Goal: Information Seeking & Learning: Learn about a topic

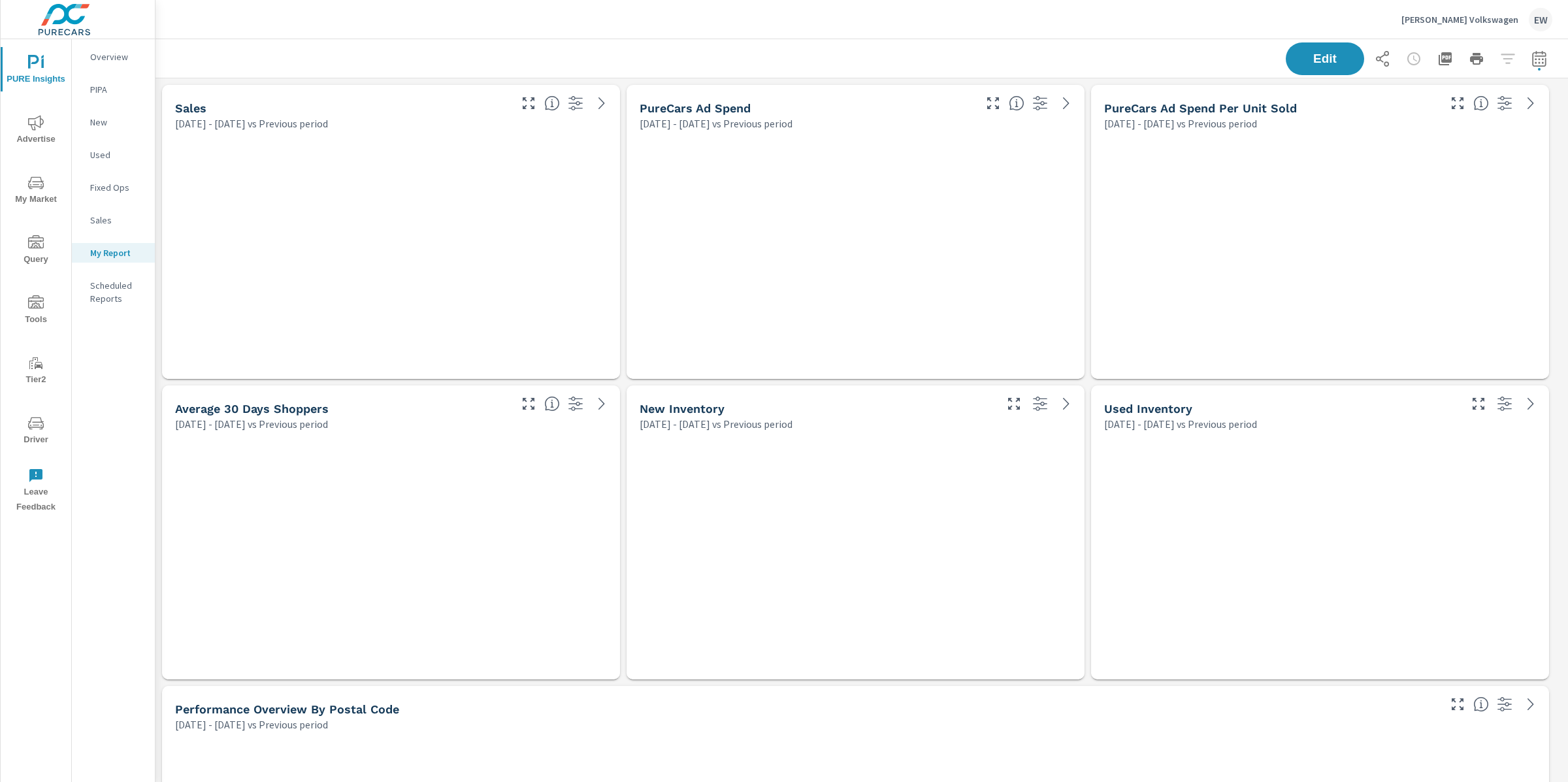
scroll to position [4841, 1426]
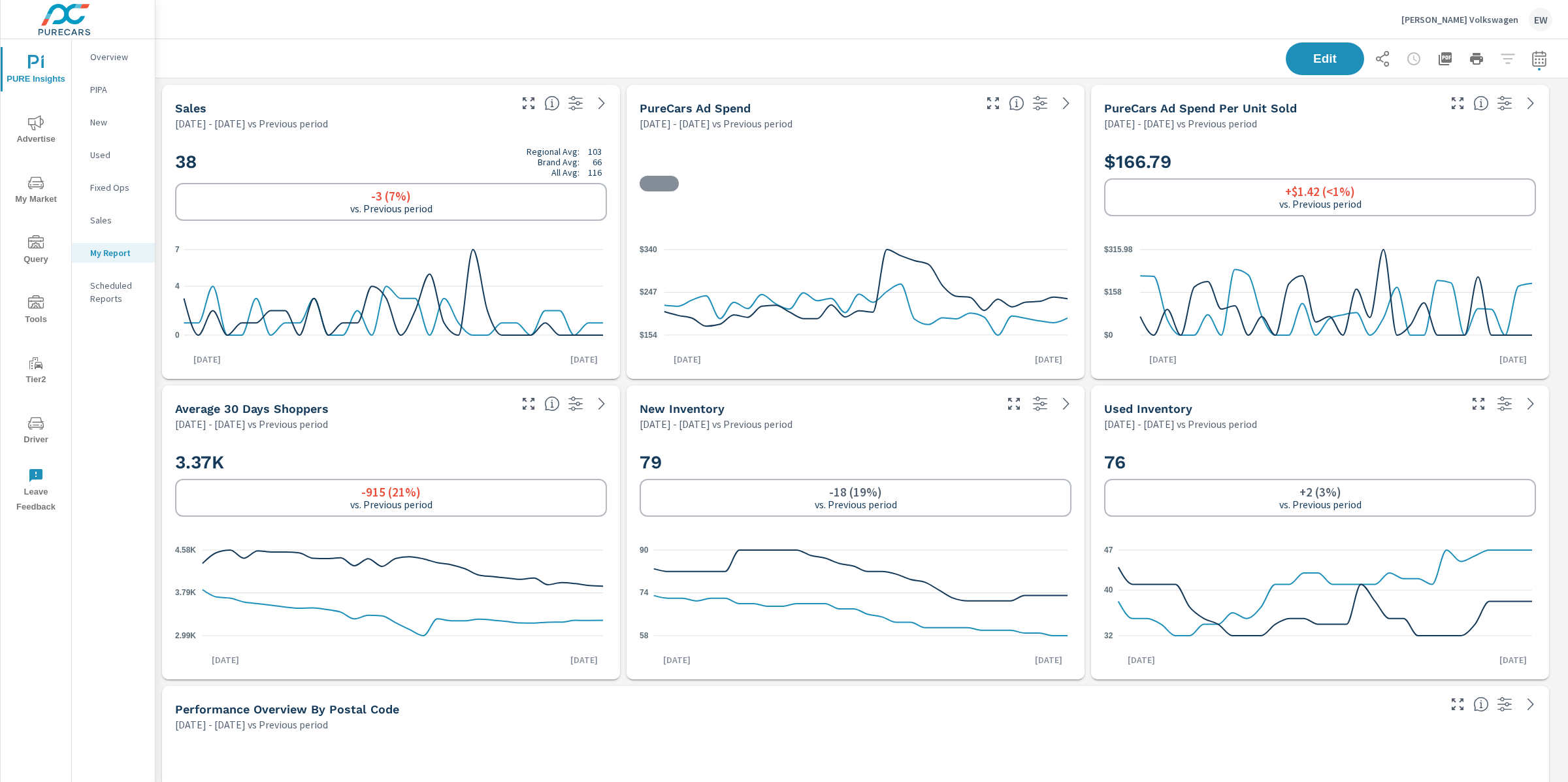
click at [1532, 62] on icon "button" at bounding box center [1540, 59] width 16 height 16
select select "Previous period"
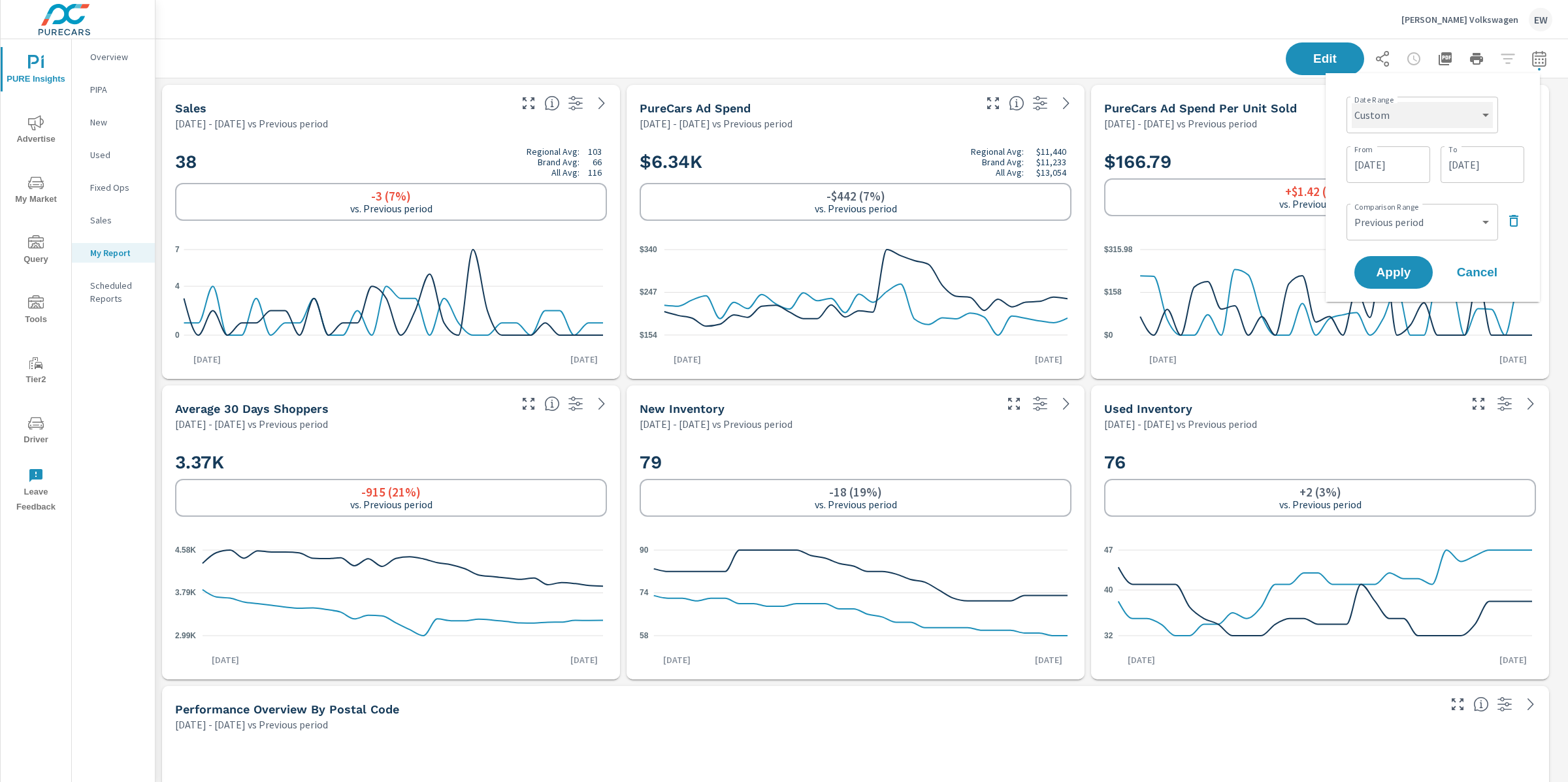
click at [1425, 111] on select "Custom Yesterday Last week Last 7 days Last 14 days Last 30 days Last 45 days L…" at bounding box center [1423, 115] width 141 height 26
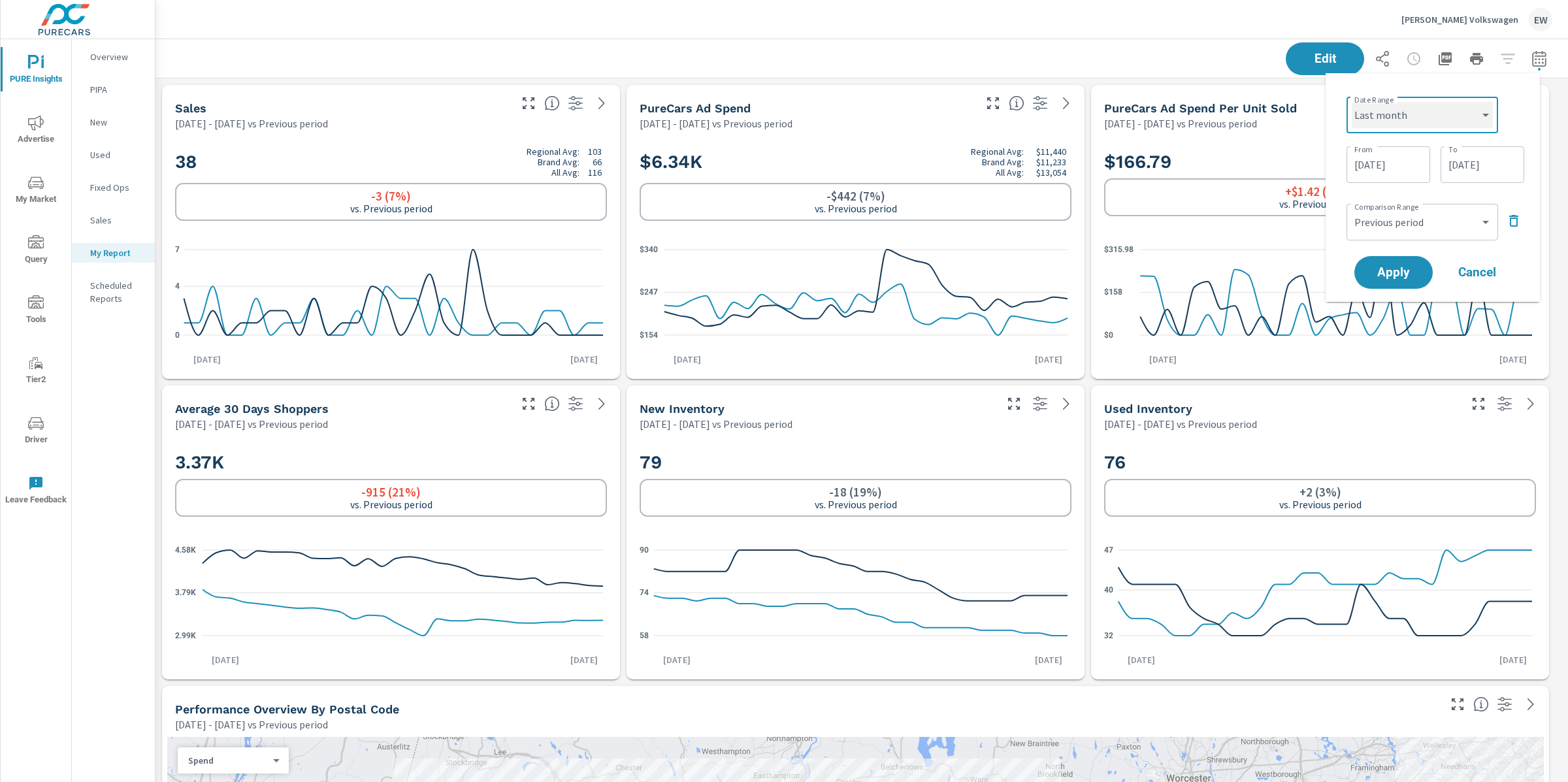
click at [1352, 102] on select "Custom Yesterday Last week Last 7 days Last 14 days Last 30 days Last 45 days L…" at bounding box center [1423, 115] width 141 height 26
select select "Last month"
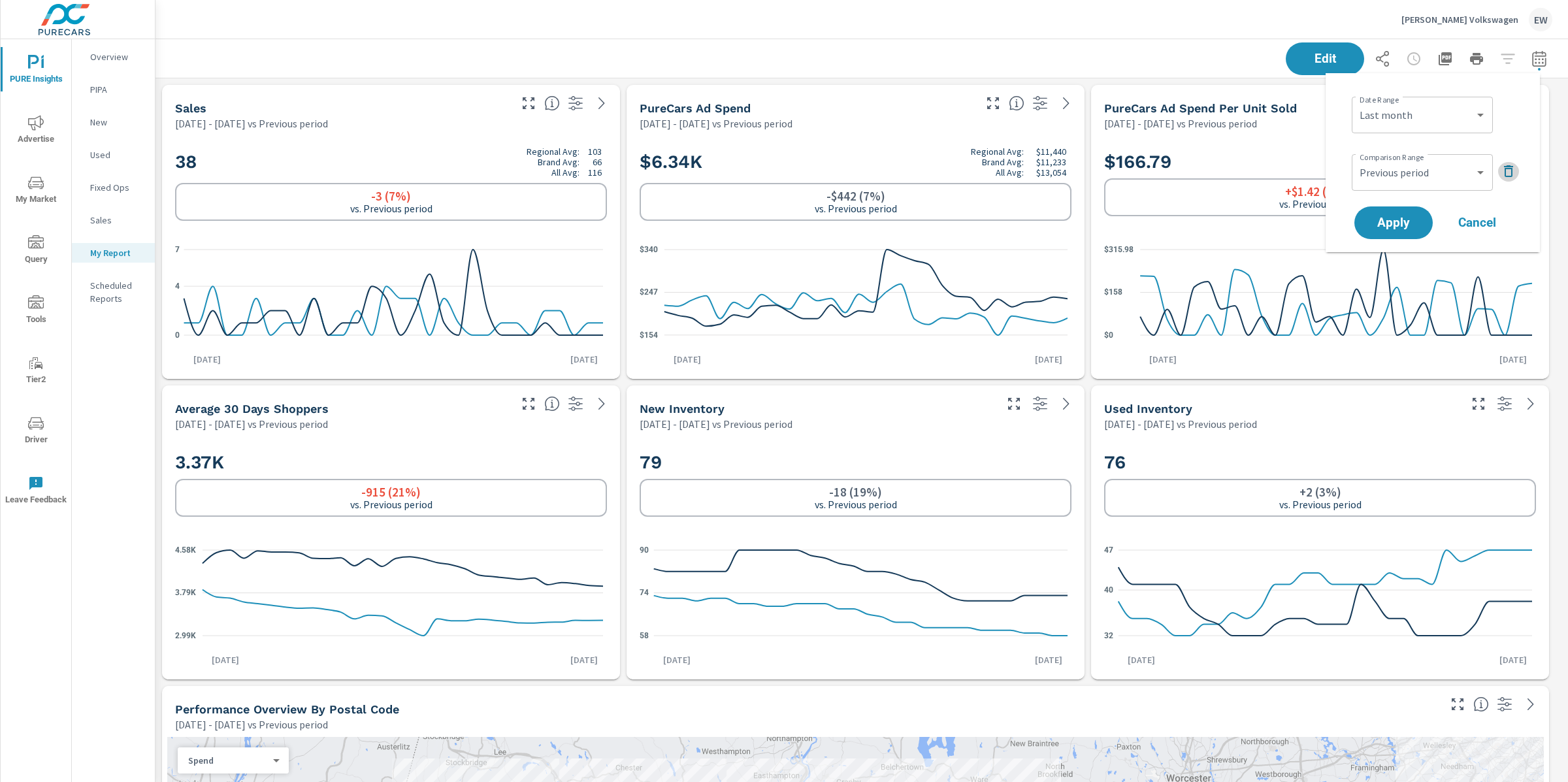
click at [1511, 173] on icon "button" at bounding box center [1508, 171] width 9 height 12
click at [1402, 193] on span "Apply" at bounding box center [1393, 187] width 54 height 13
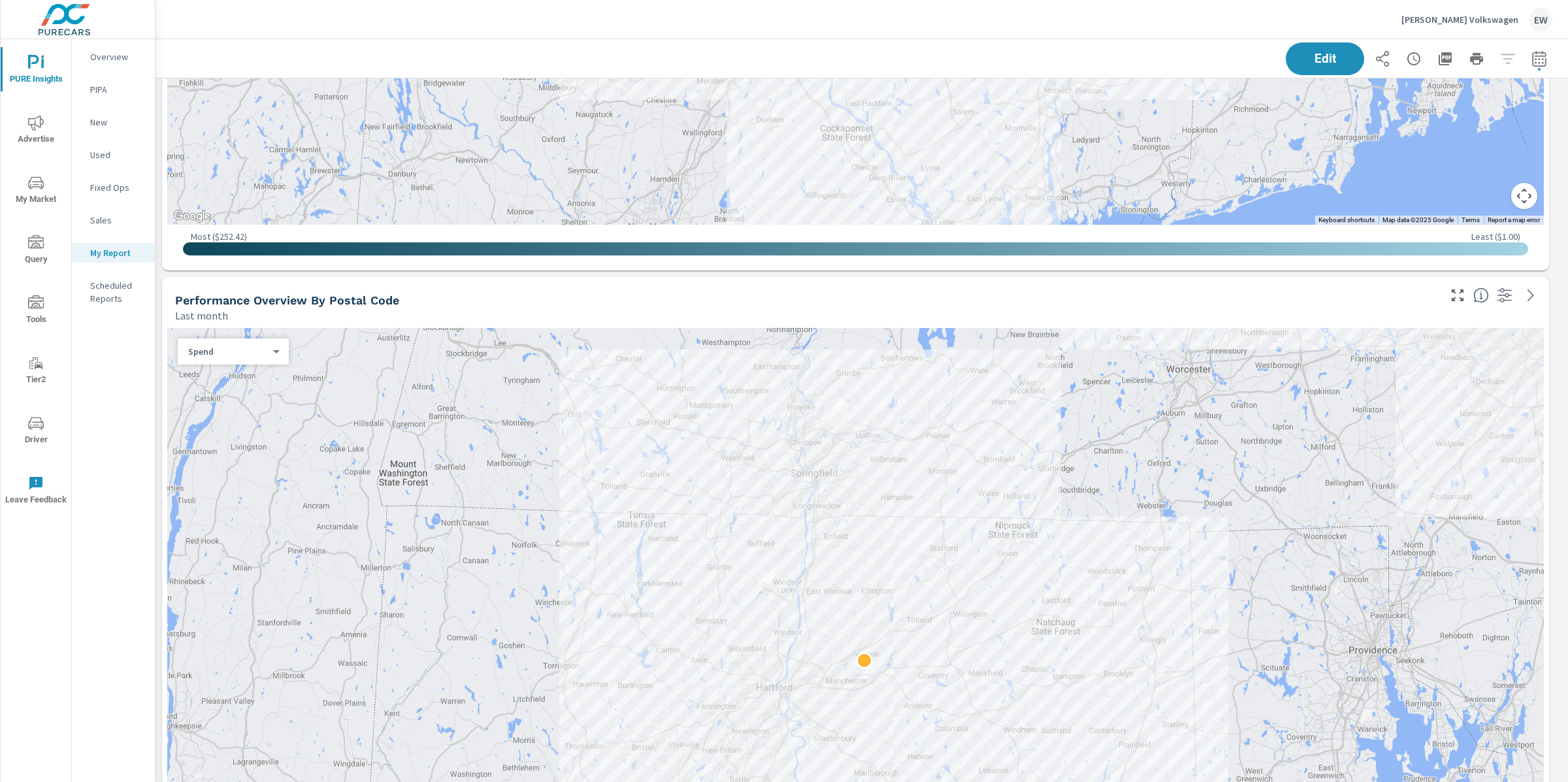
scroll to position [1288, 0]
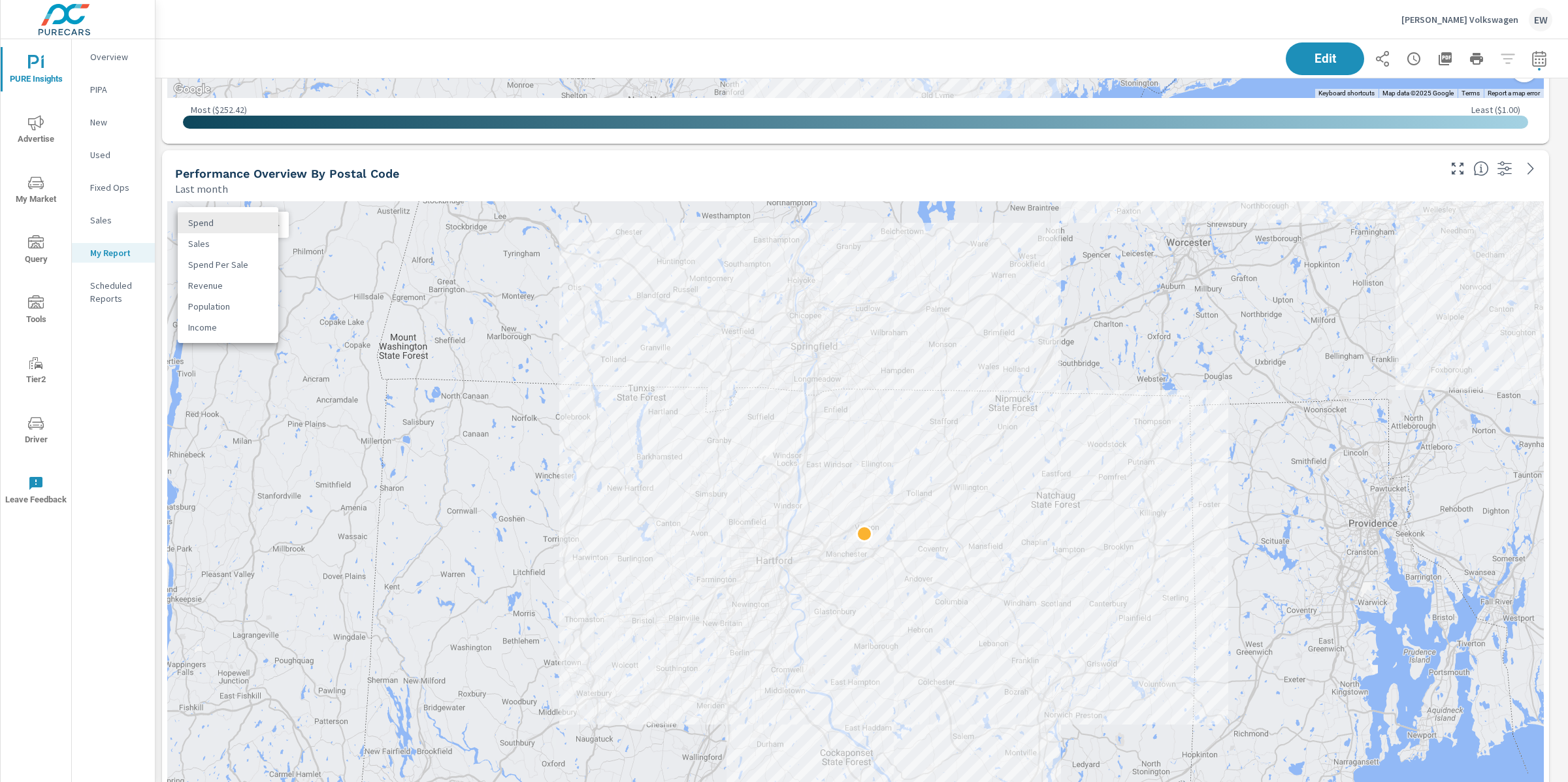
click at [226, 227] on body "PURE Insights Advertise My Market Query Tools Tier2 Driver Leave Feedback Overv…" at bounding box center [784, 391] width 1568 height 782
click at [216, 250] on li "Sales" at bounding box center [228, 244] width 101 height 21
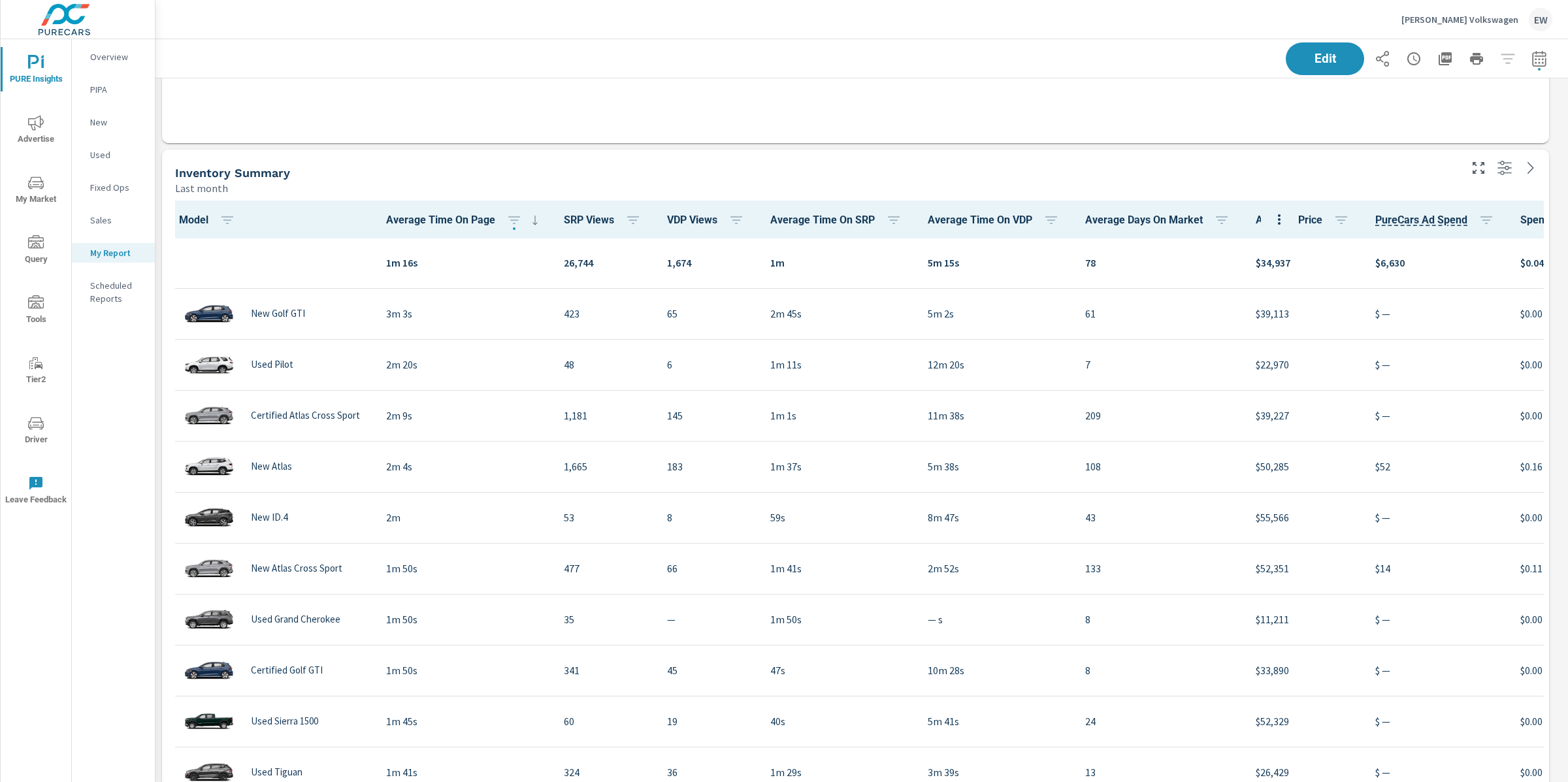
scroll to position [2645, 0]
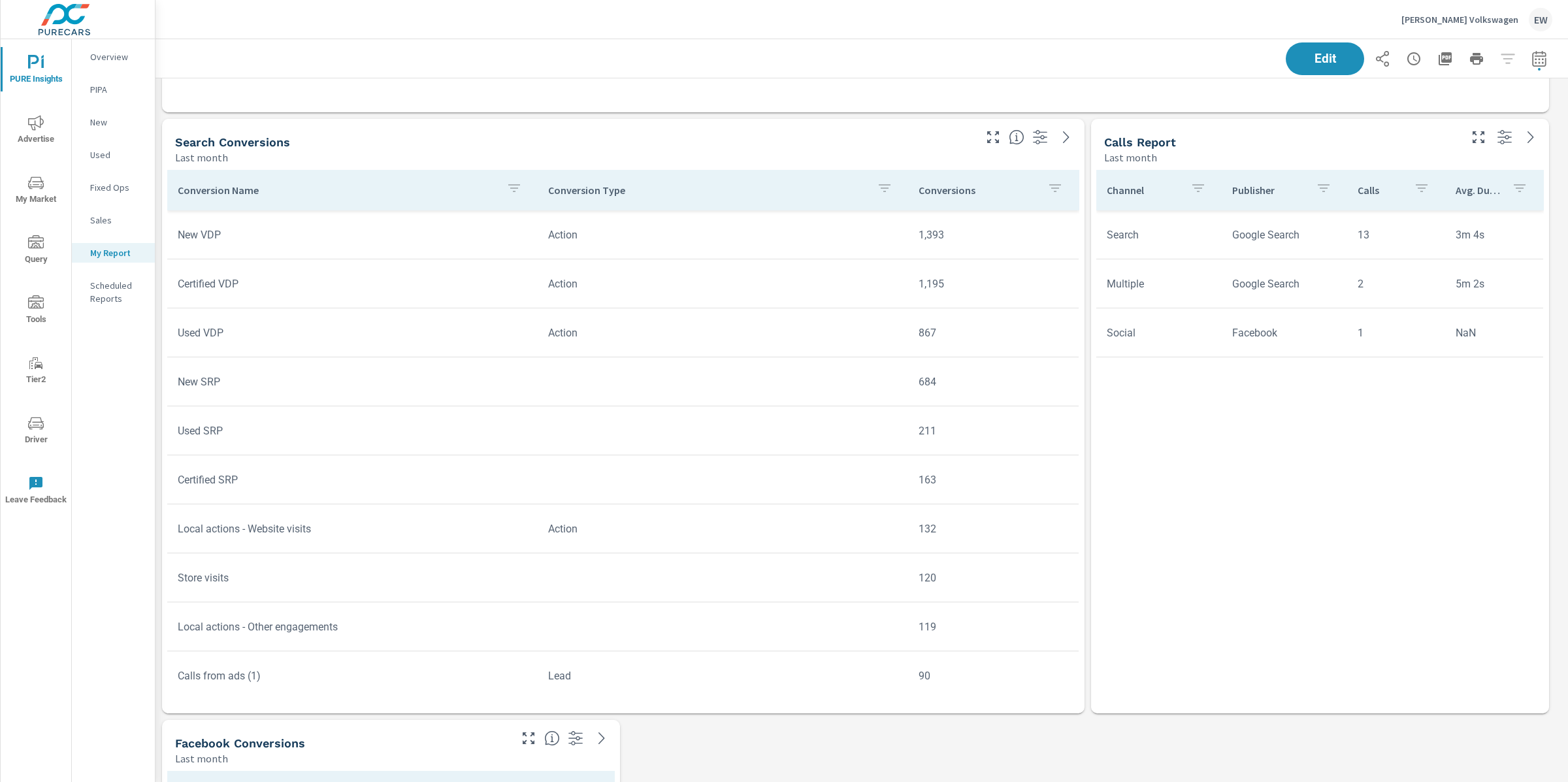
scroll to position [3576, 0]
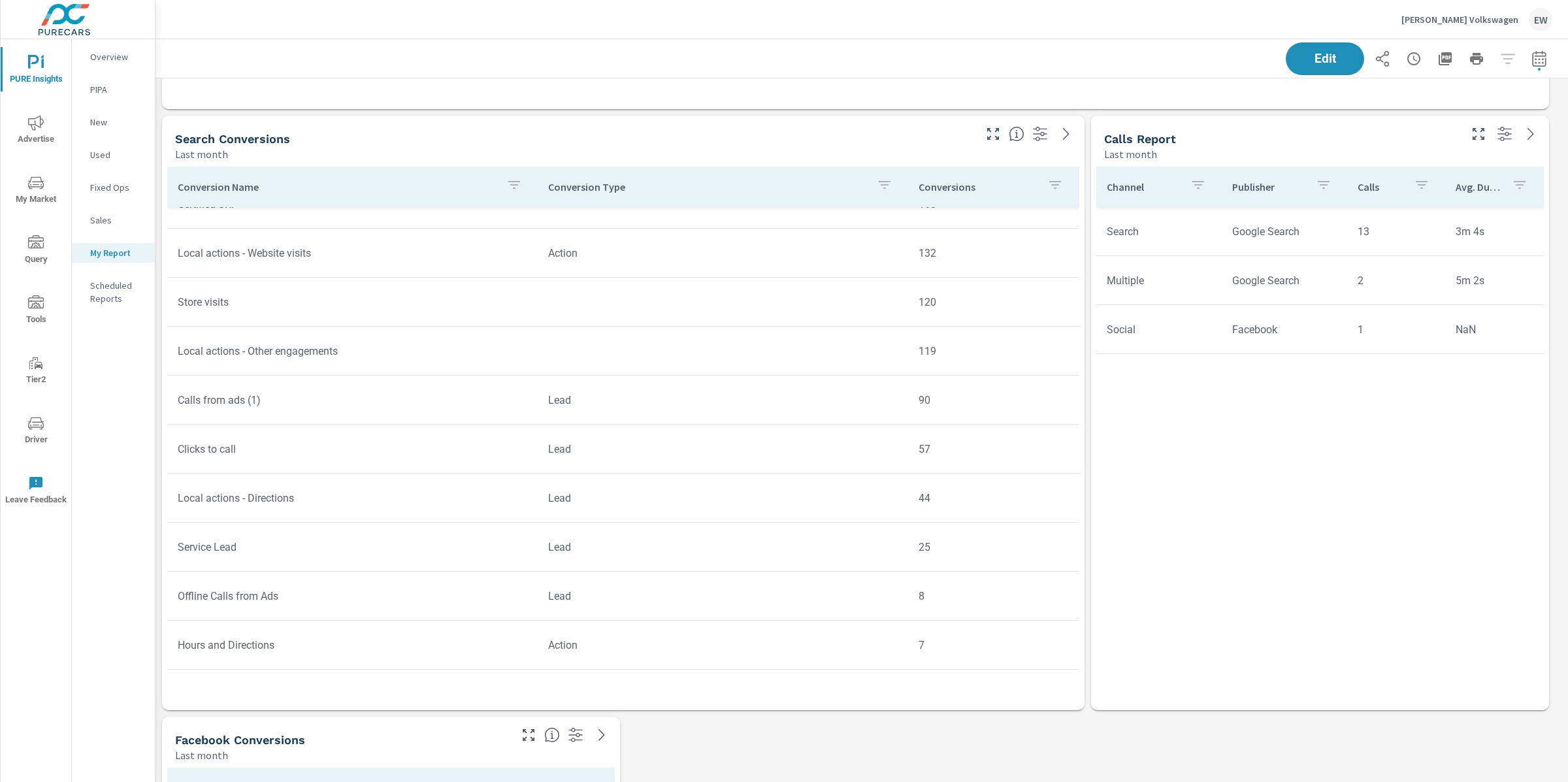
scroll to position [276, 0]
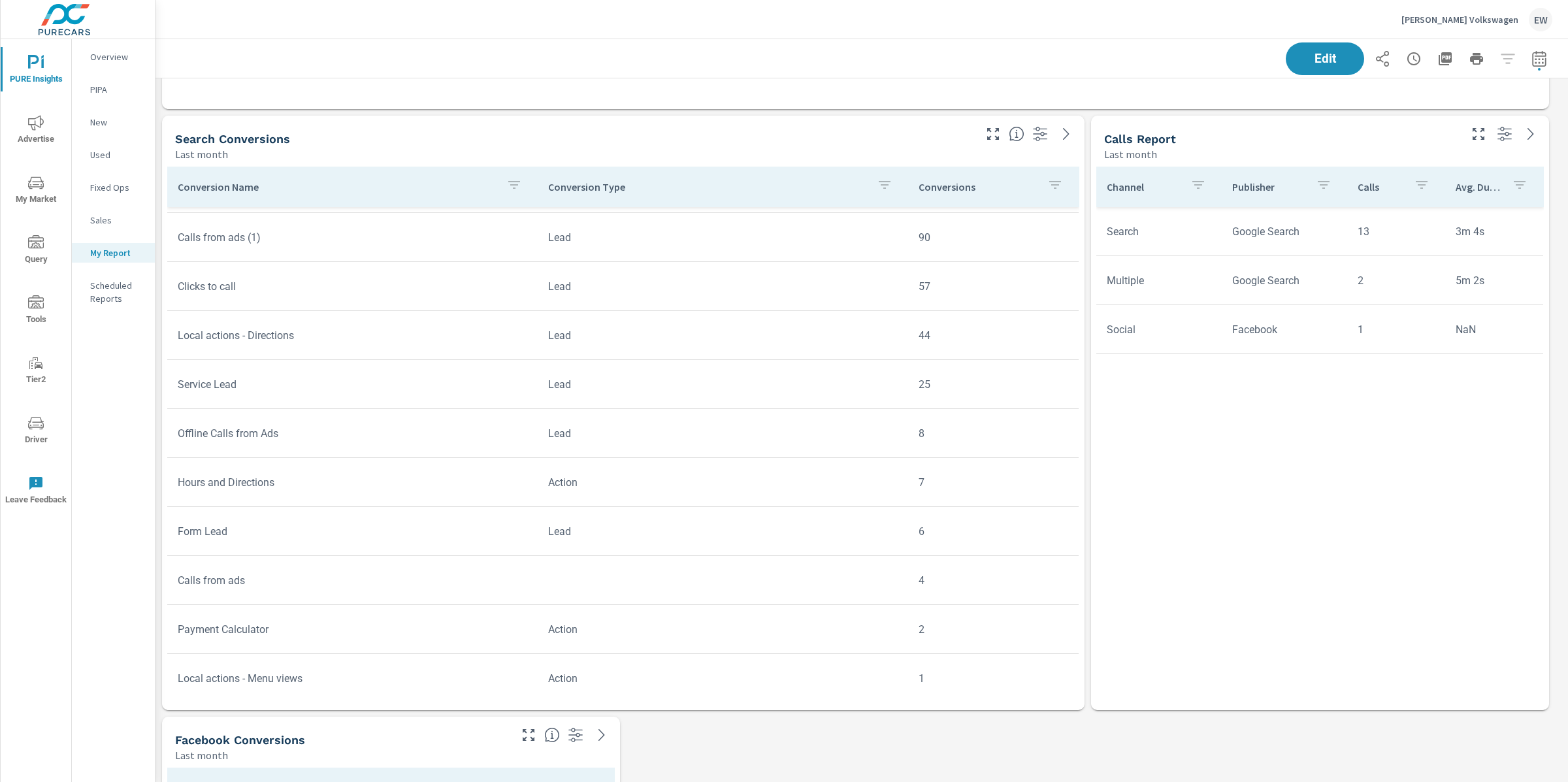
scroll to position [456, 0]
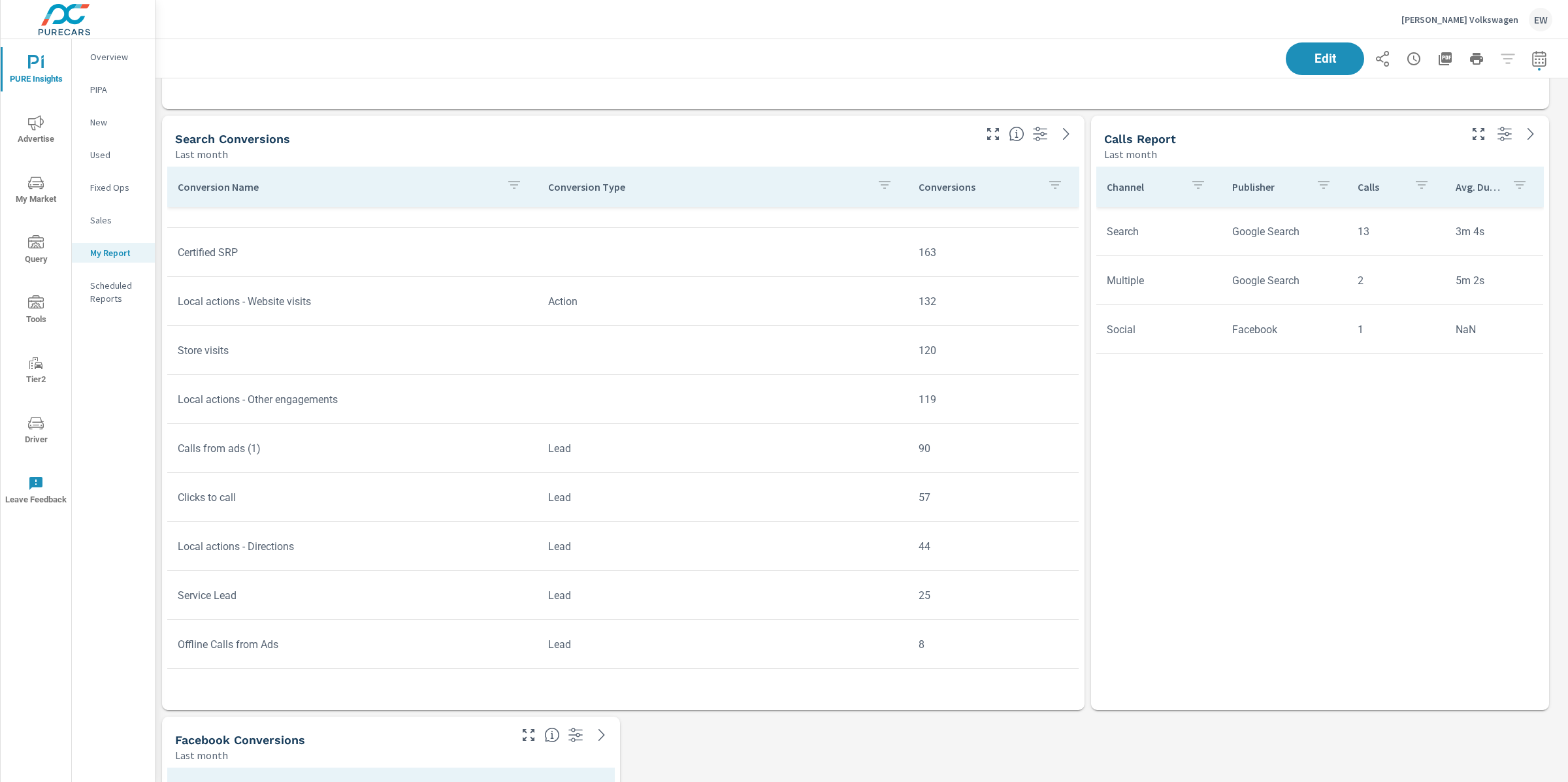
scroll to position [226, 0]
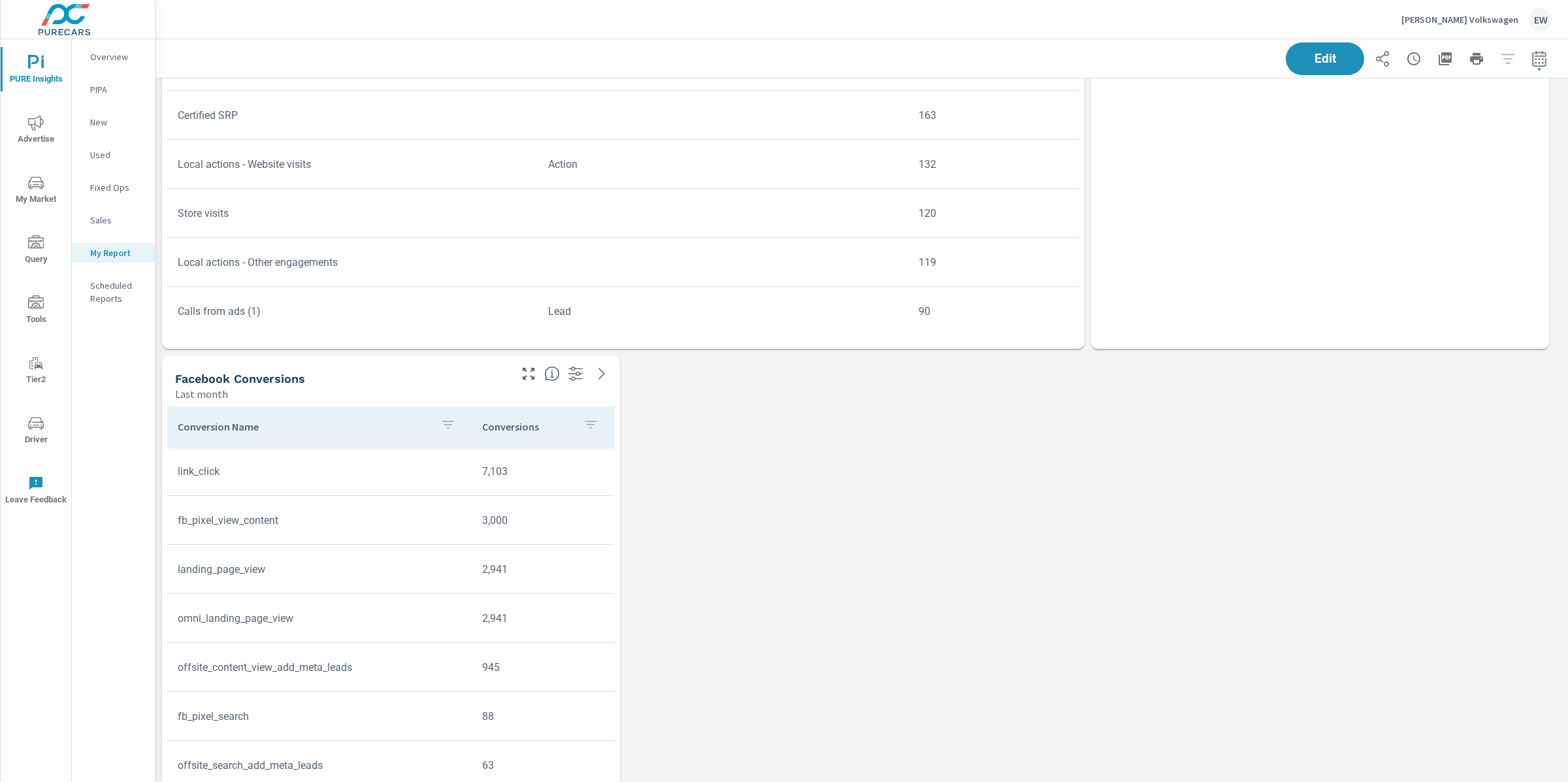
scroll to position [4111, 0]
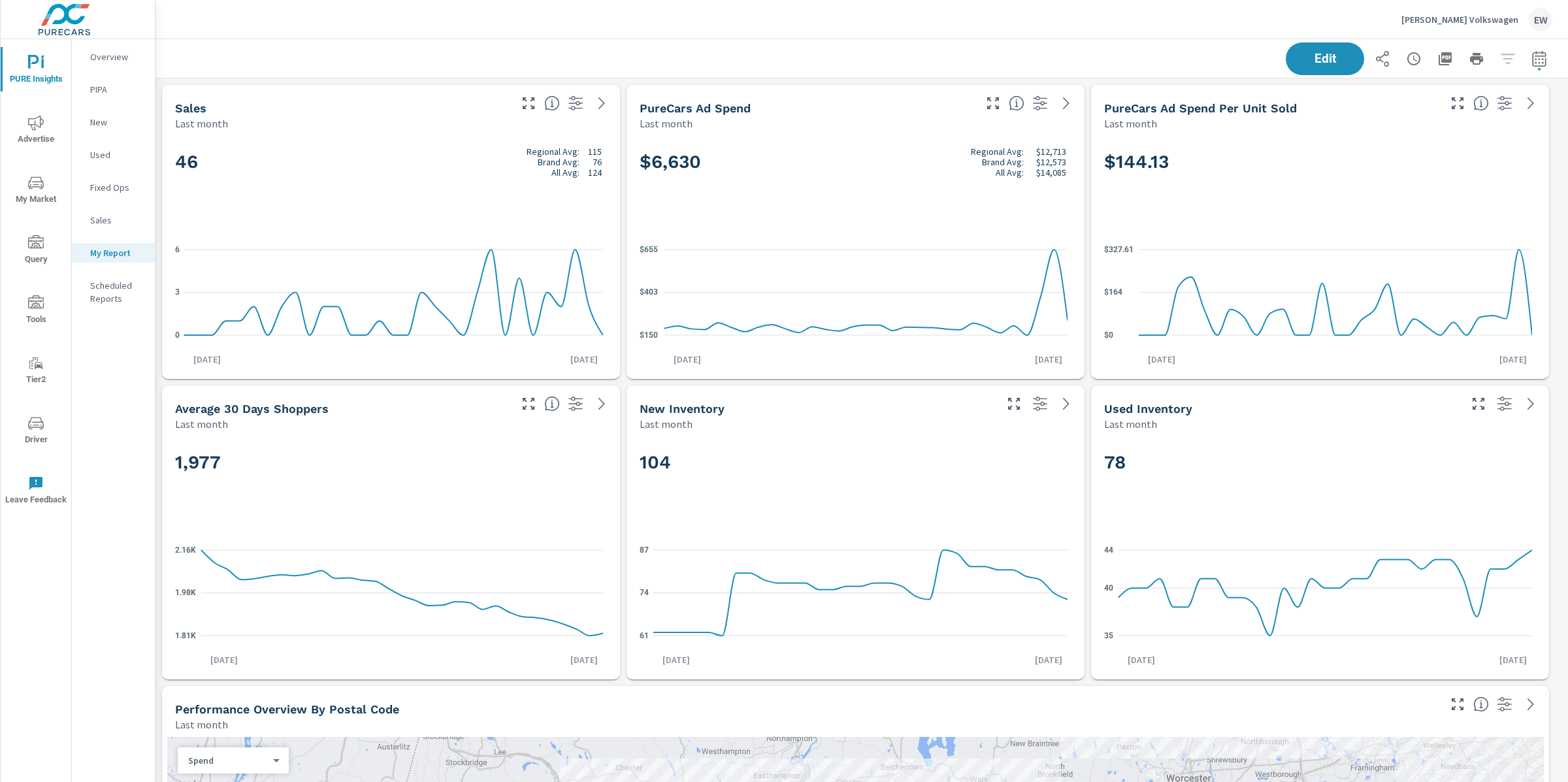
scroll to position [4841, 1426]
click at [375, 128] on div "Last month" at bounding box center [333, 124] width 317 height 16
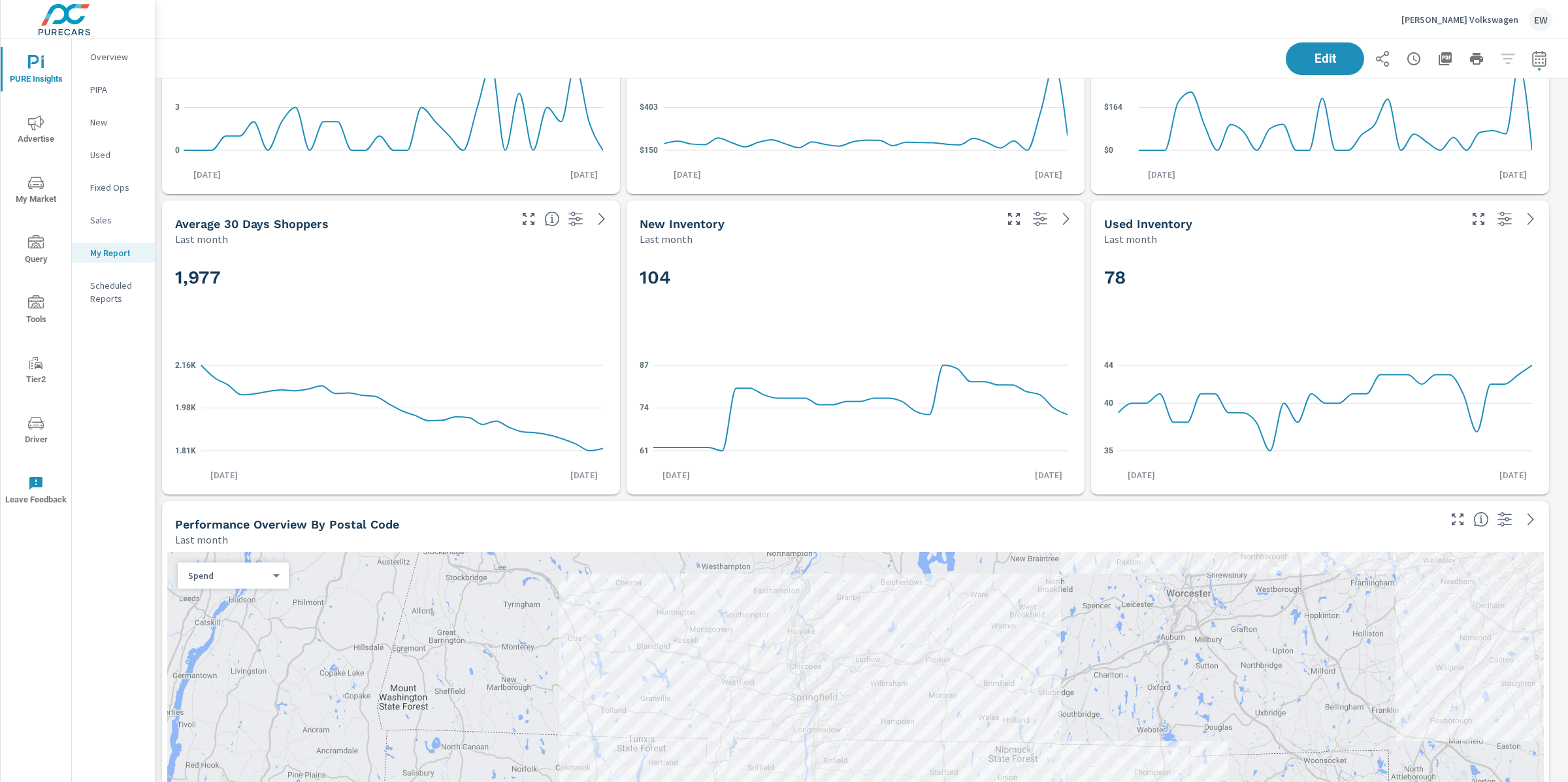
scroll to position [188, 0]
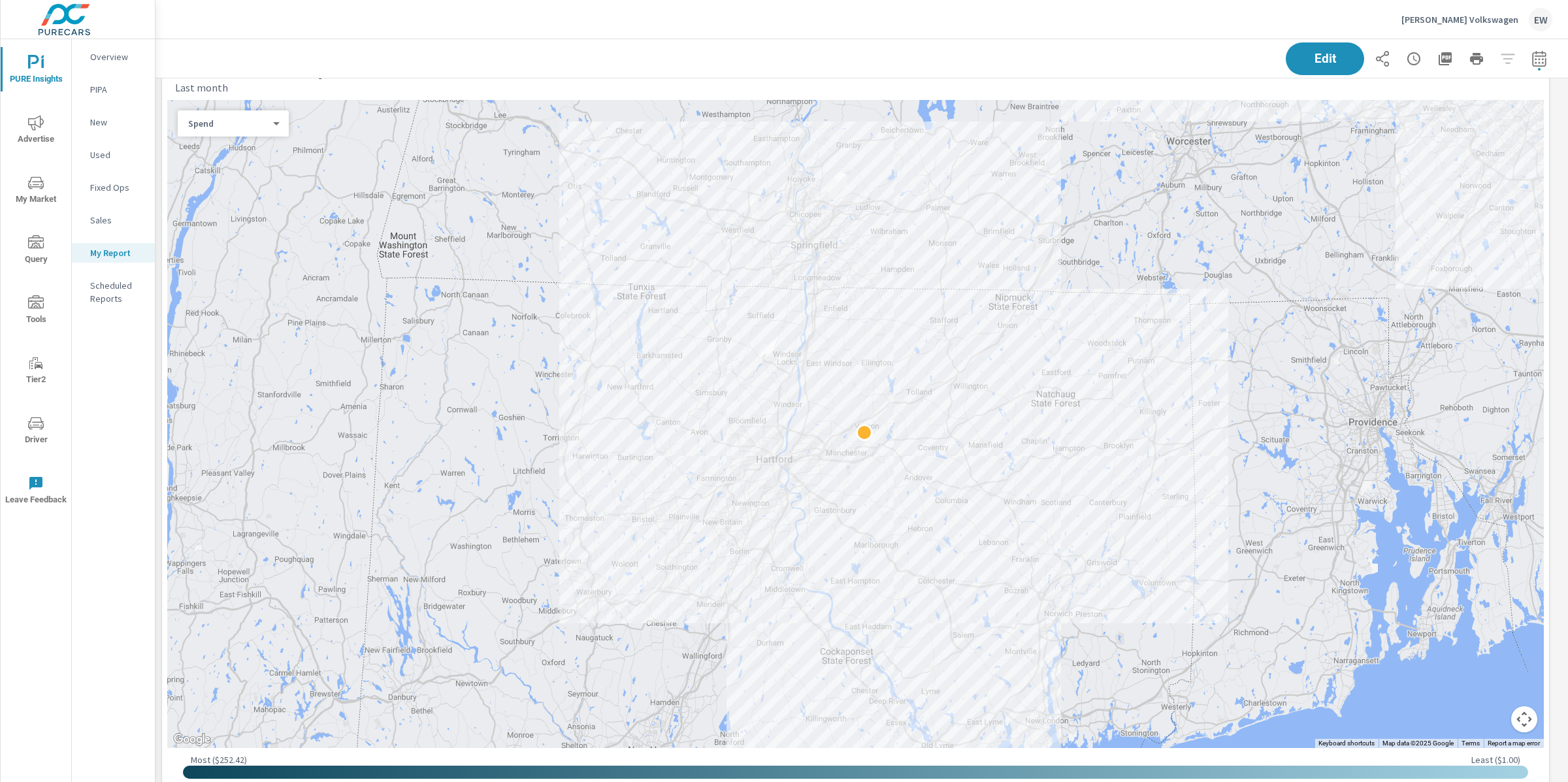
scroll to position [559, 0]
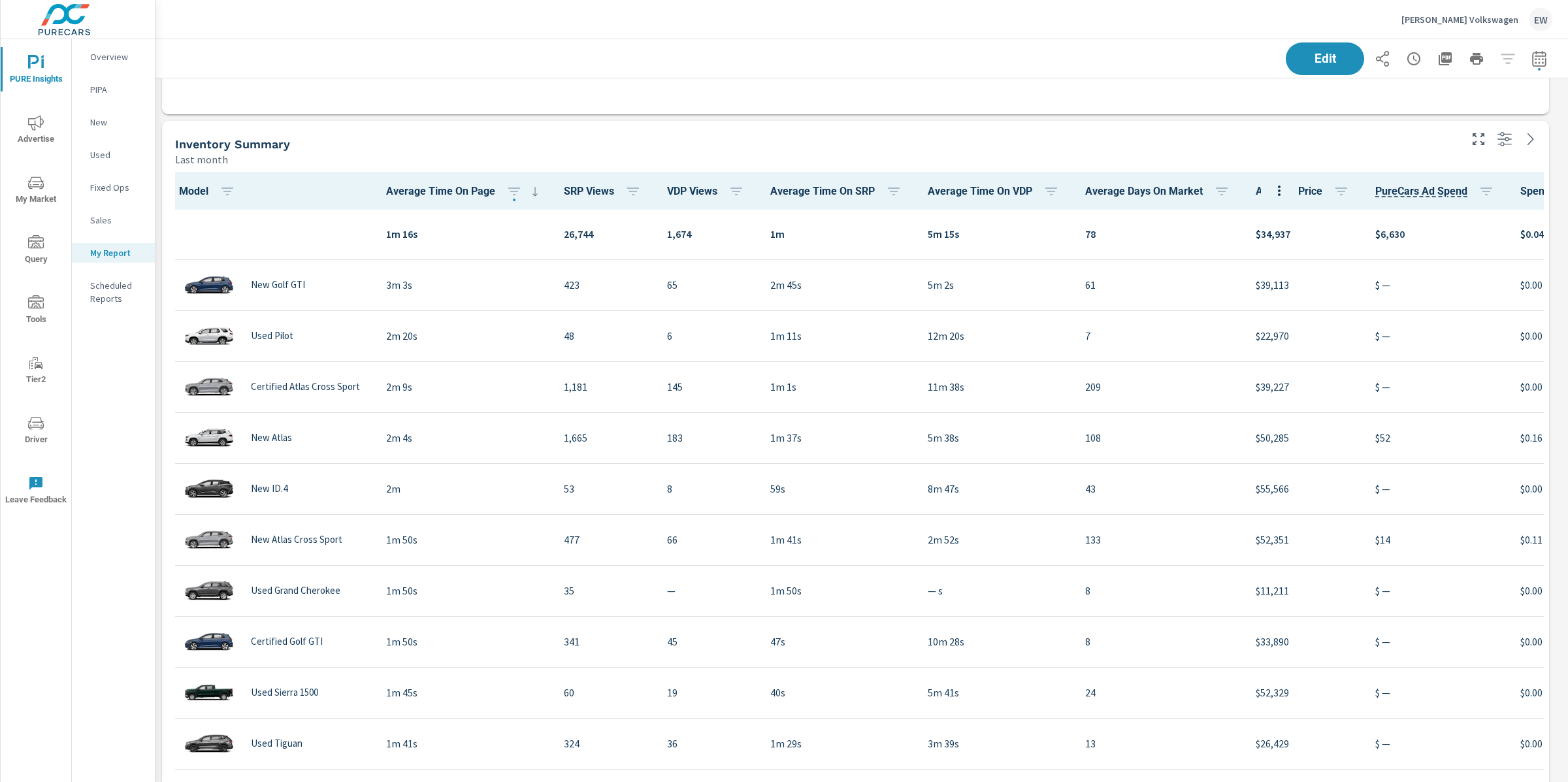
scroll to position [2670, 0]
click at [744, 193] on icon "button" at bounding box center [736, 191] width 16 height 16
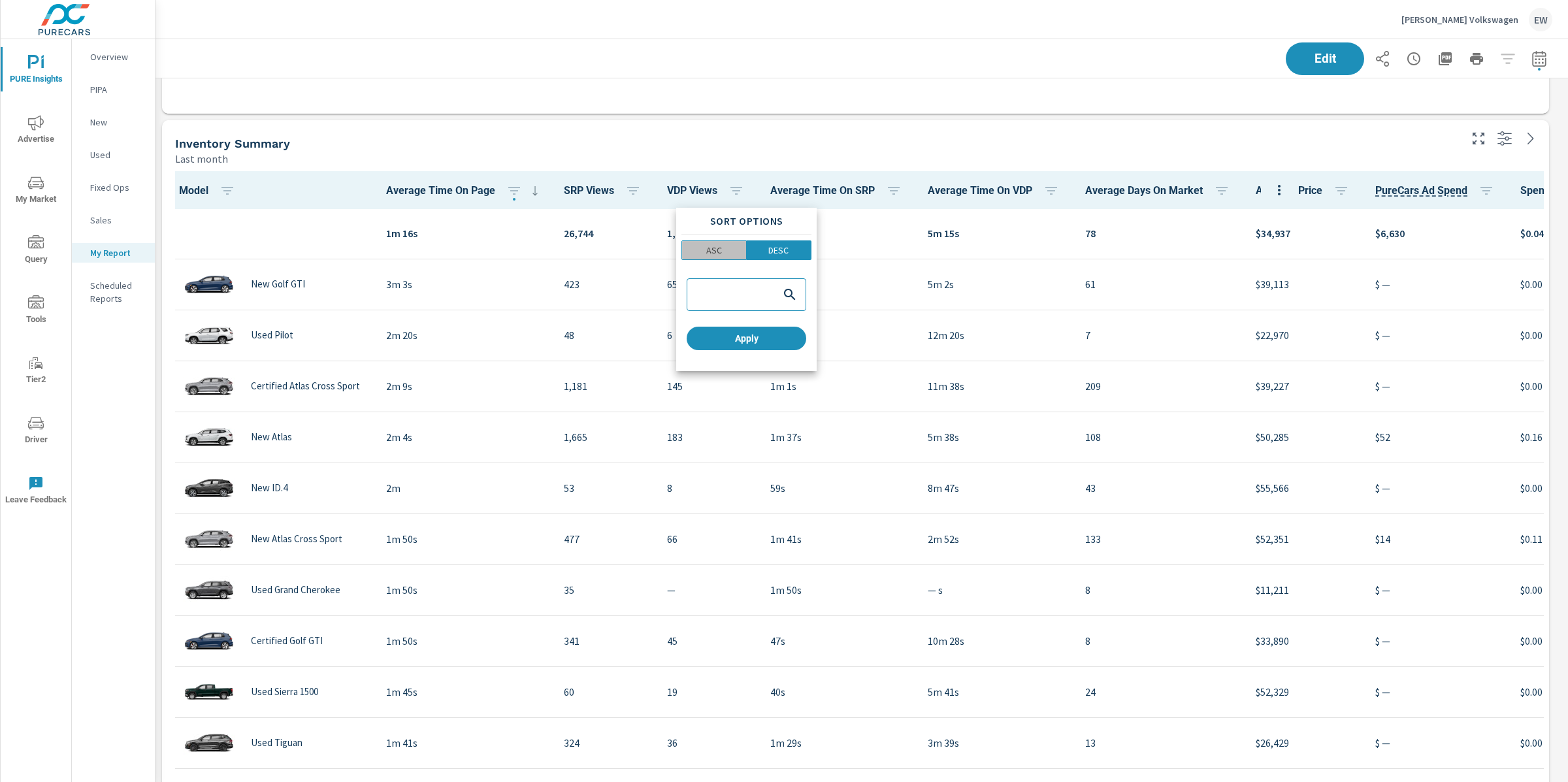
click at [706, 257] on p "ASC" at bounding box center [714, 250] width 16 height 13
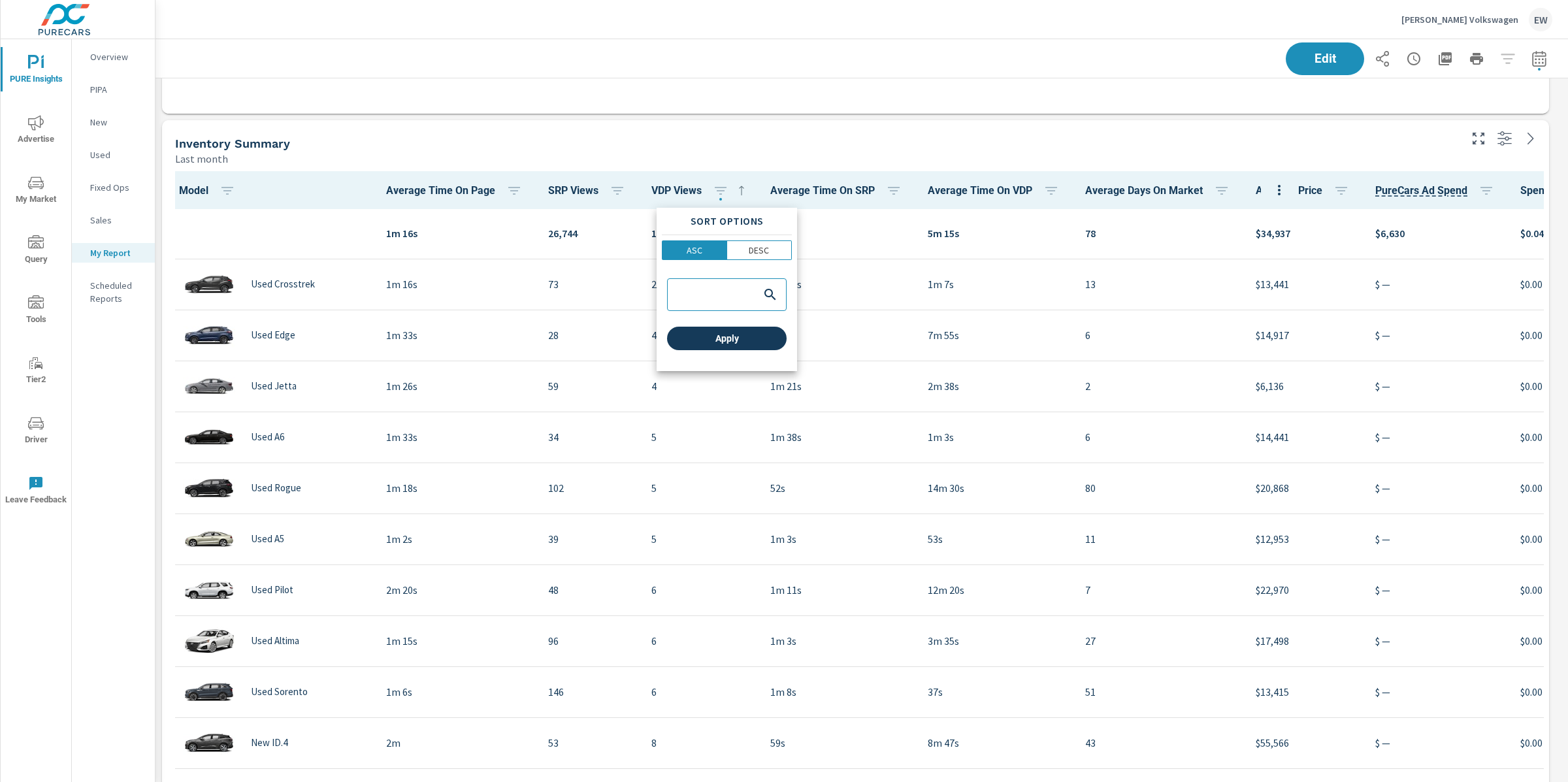
click at [737, 344] on span "Apply" at bounding box center [727, 338] width 109 height 12
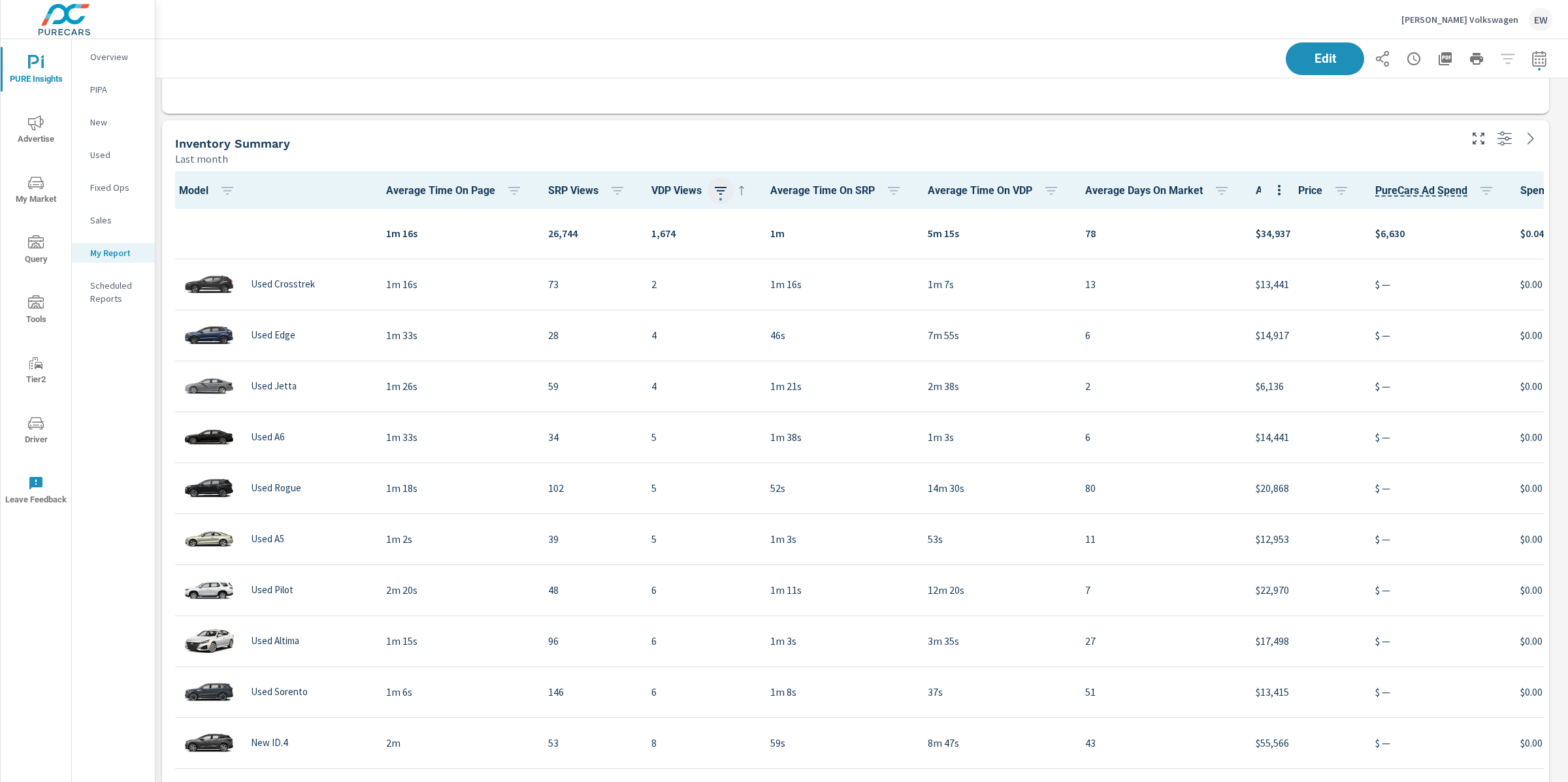
click at [727, 195] on icon "button" at bounding box center [720, 191] width 12 height 8
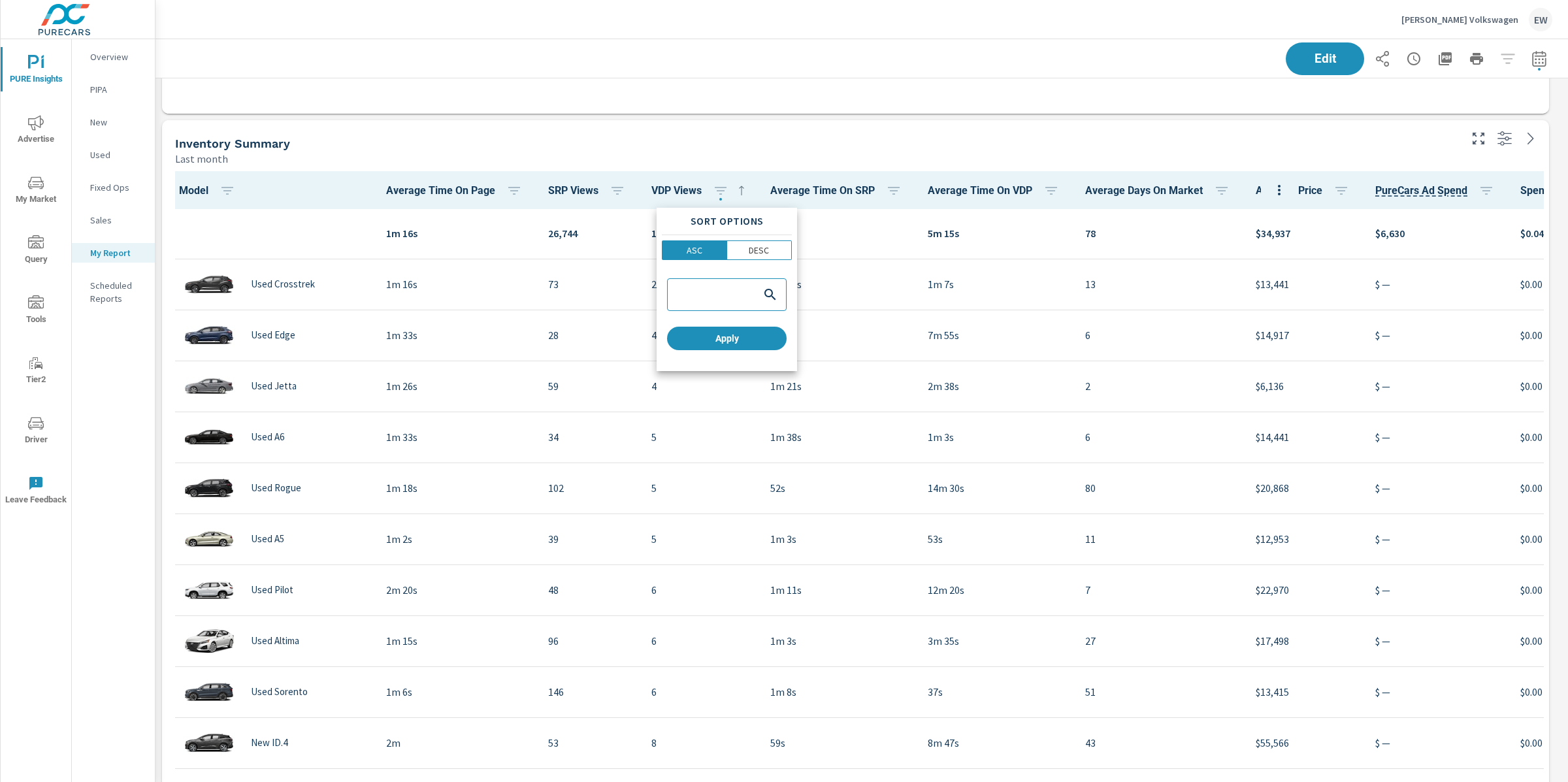
click at [810, 188] on div at bounding box center [784, 391] width 1568 height 782
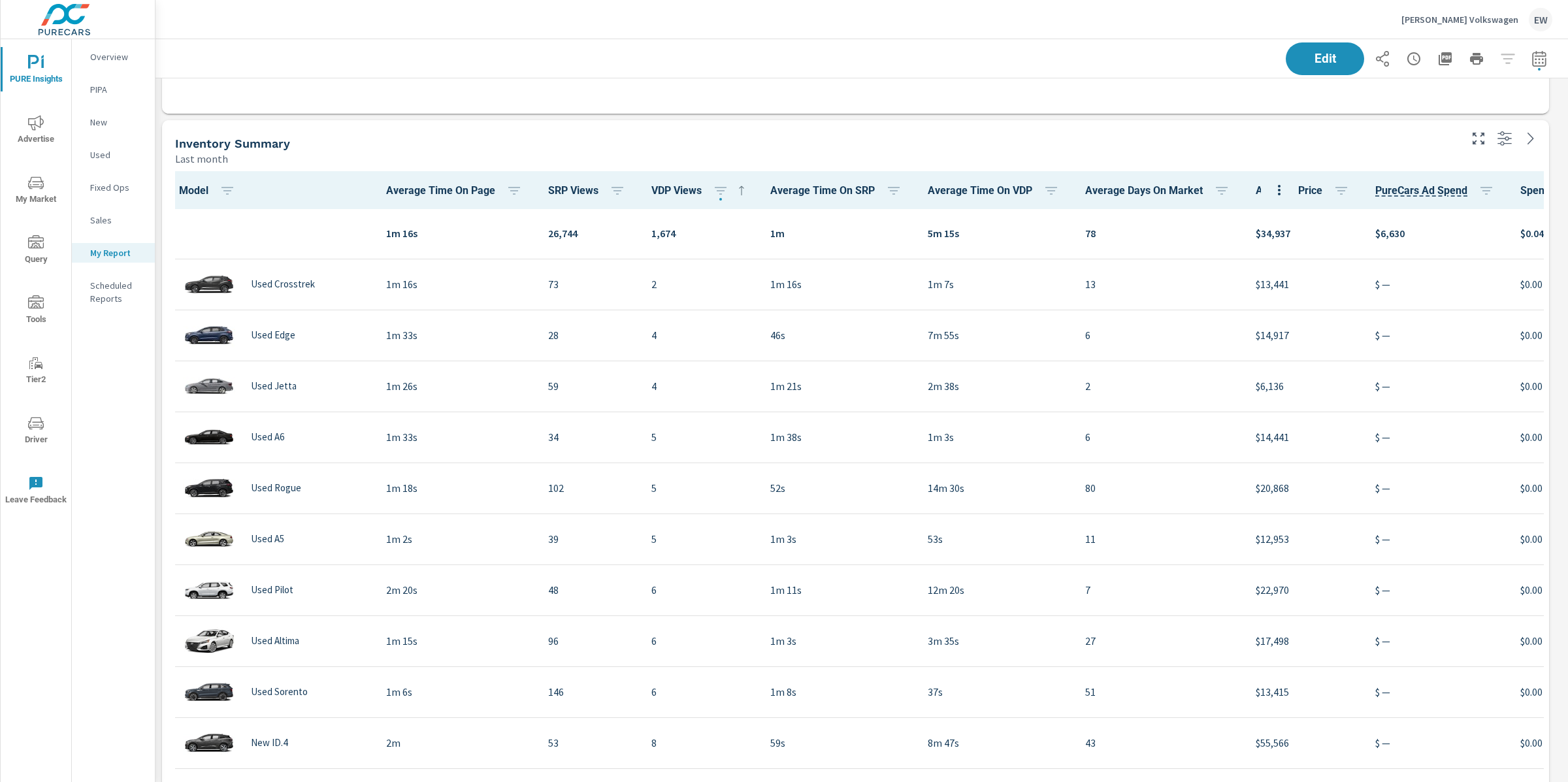
click at [744, 193] on icon at bounding box center [741, 190] width 5 height 10
click at [749, 196] on icon at bounding box center [742, 191] width 16 height 16
click at [743, 196] on span "VDP Views" at bounding box center [701, 191] width 98 height 16
click at [738, 189] on span "VDP Views" at bounding box center [701, 191] width 98 height 16
click at [728, 194] on icon "button" at bounding box center [721, 191] width 16 height 16
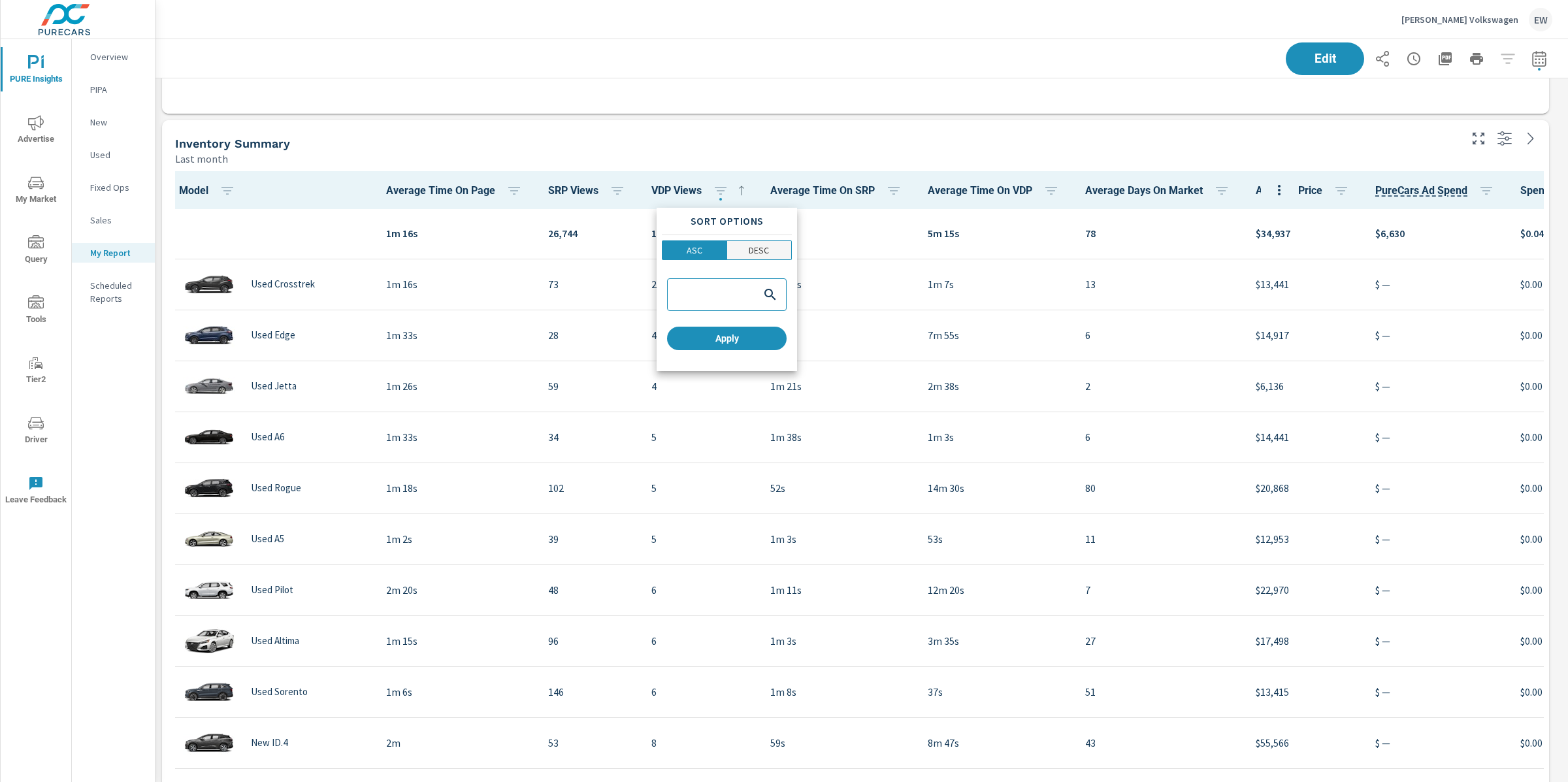
click at [755, 250] on p "DESC" at bounding box center [759, 250] width 20 height 13
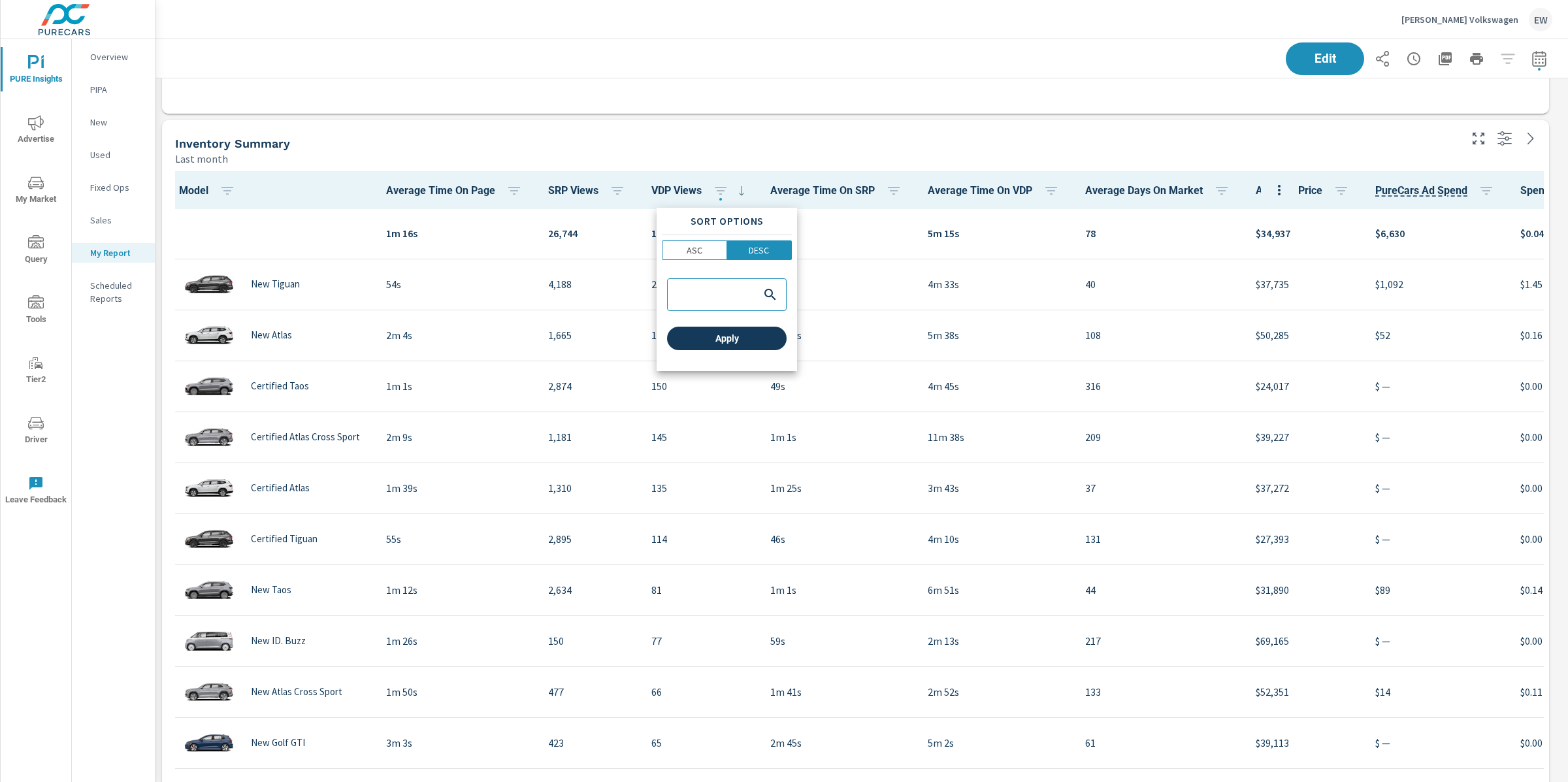
click at [733, 343] on span "Apply" at bounding box center [727, 338] width 109 height 12
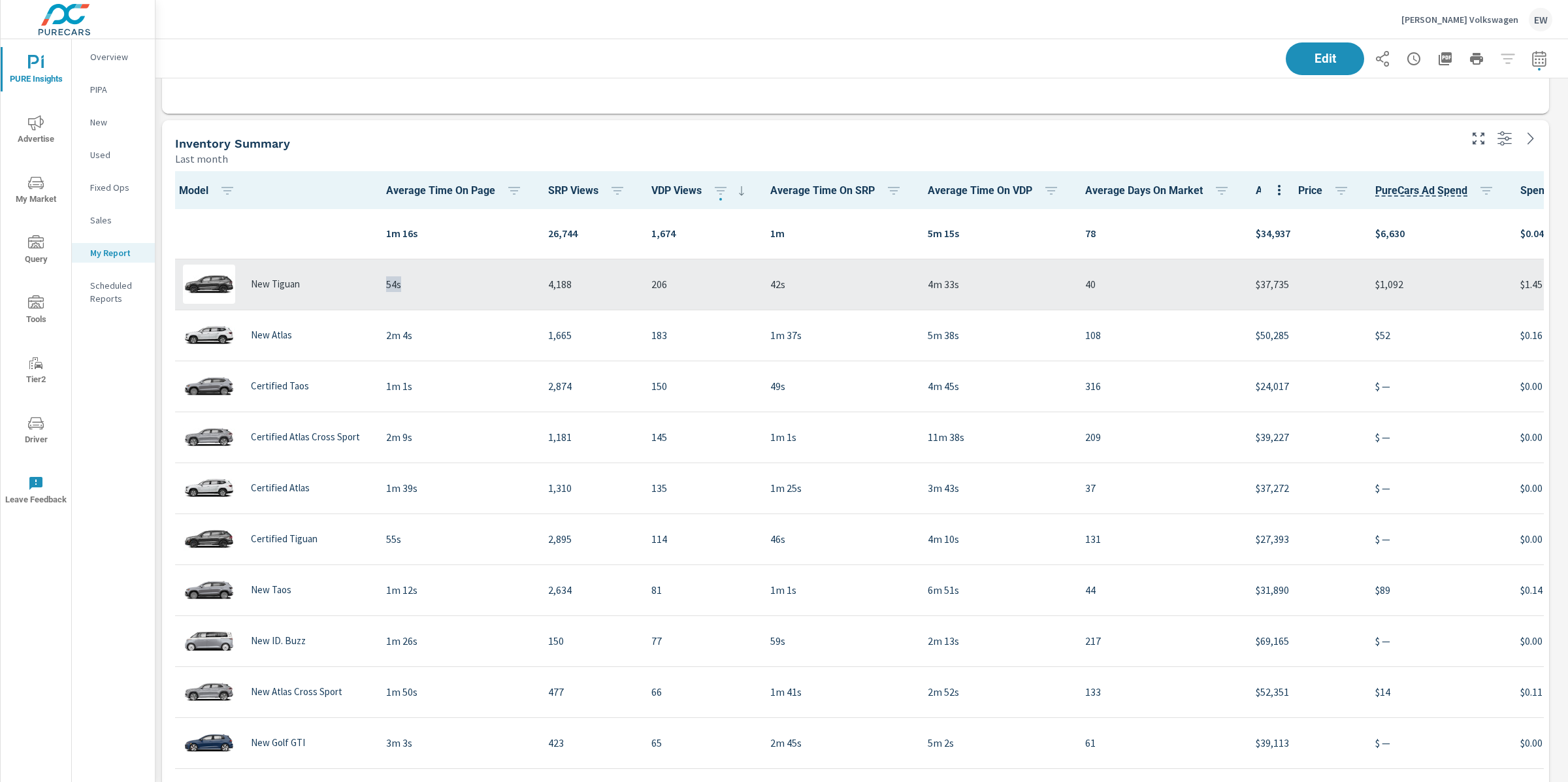
drag, startPoint x: 417, startPoint y: 288, endPoint x: 347, endPoint y: 288, distance: 70.0
click at [347, 288] on tr "New Tiguan 54s 4,188 206 42s 4m 33s 40 $37,735 $1,092 $1.45" at bounding box center [940, 284] width 1547 height 51
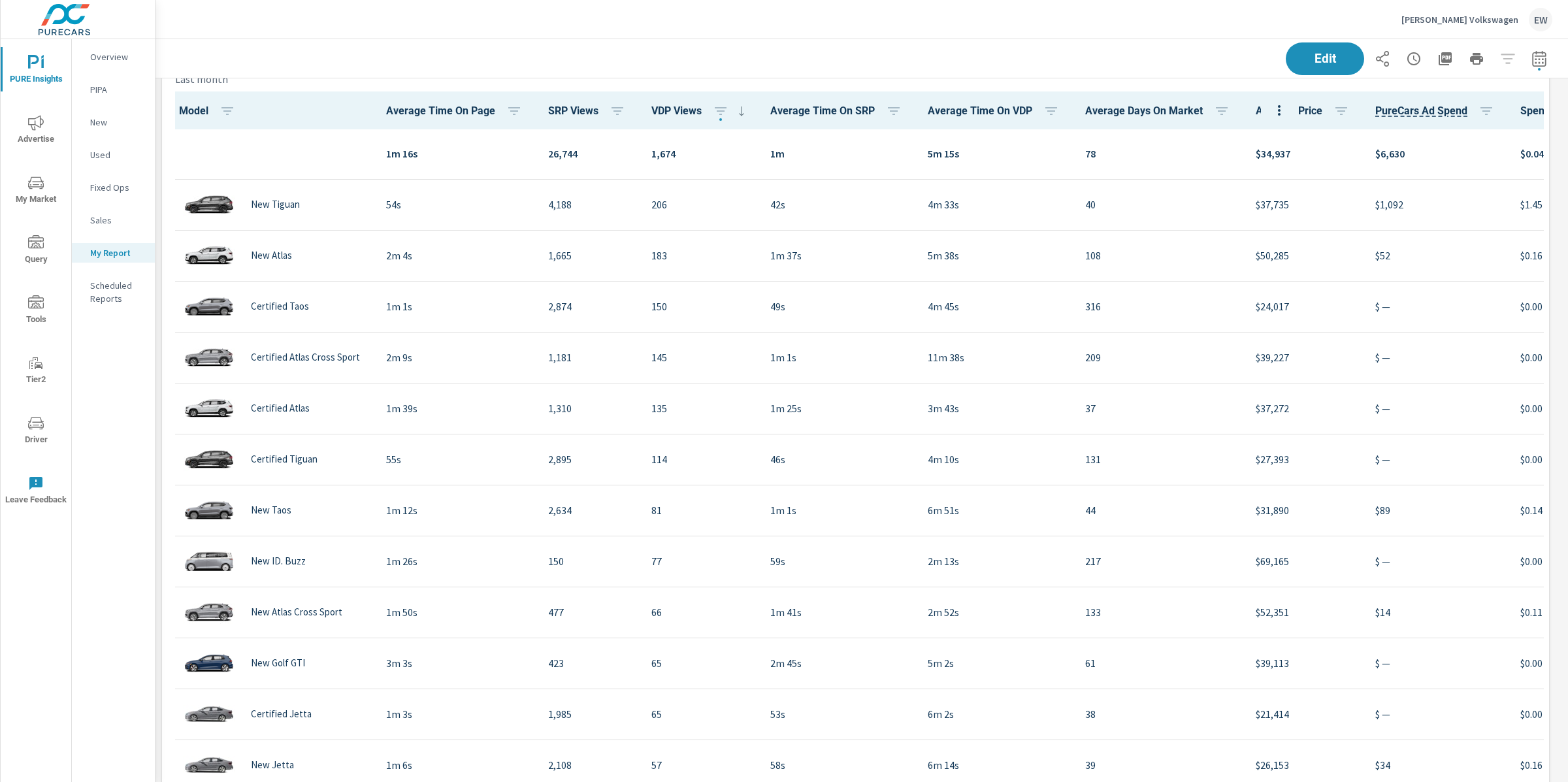
scroll to position [2837, 0]
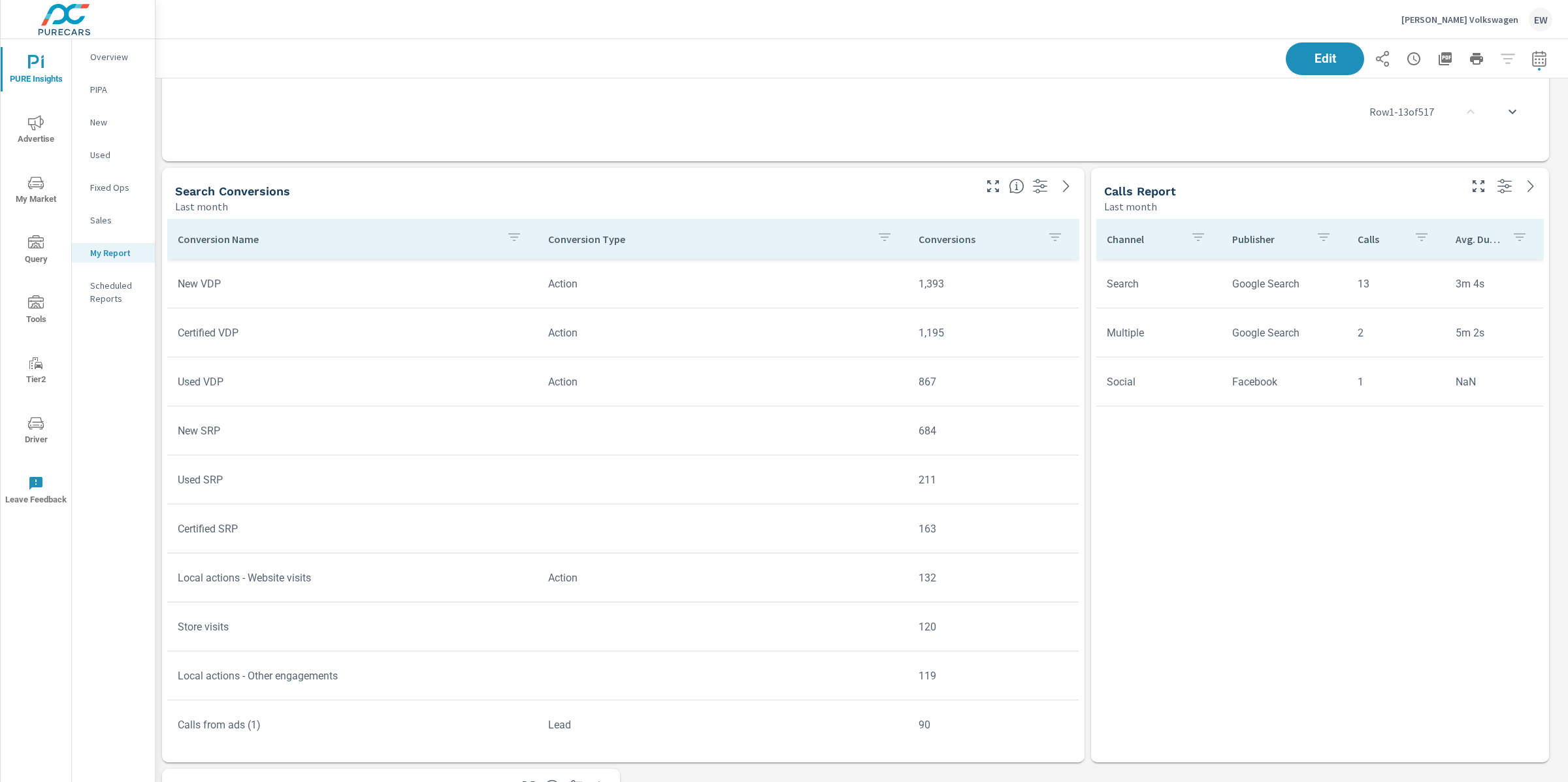
scroll to position [3504, 0]
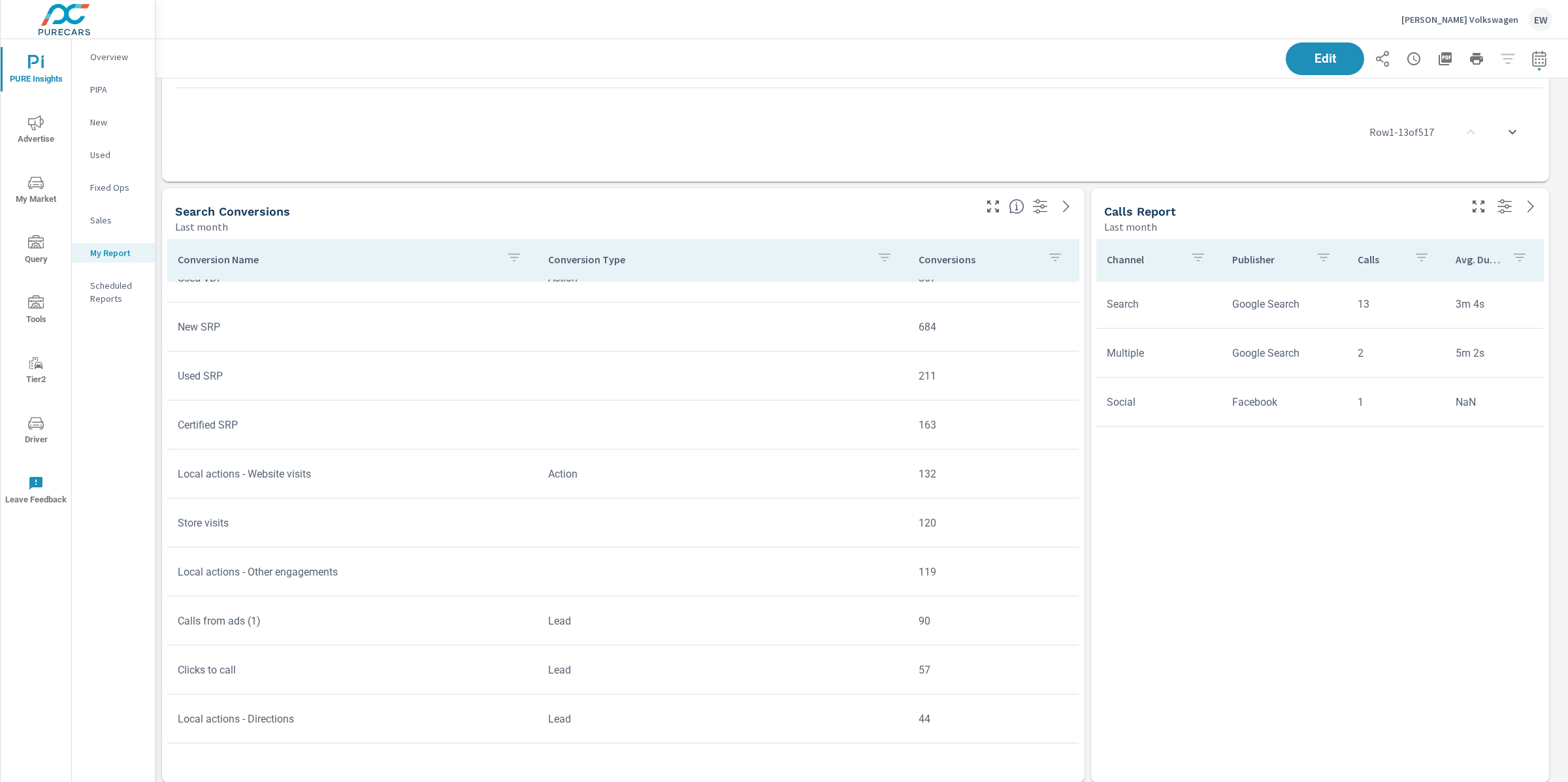
scroll to position [129, 0]
drag, startPoint x: 943, startPoint y: 522, endPoint x: 899, endPoint y: 522, distance: 44.0
click at [908, 522] on td "120" at bounding box center [994, 518] width 171 height 34
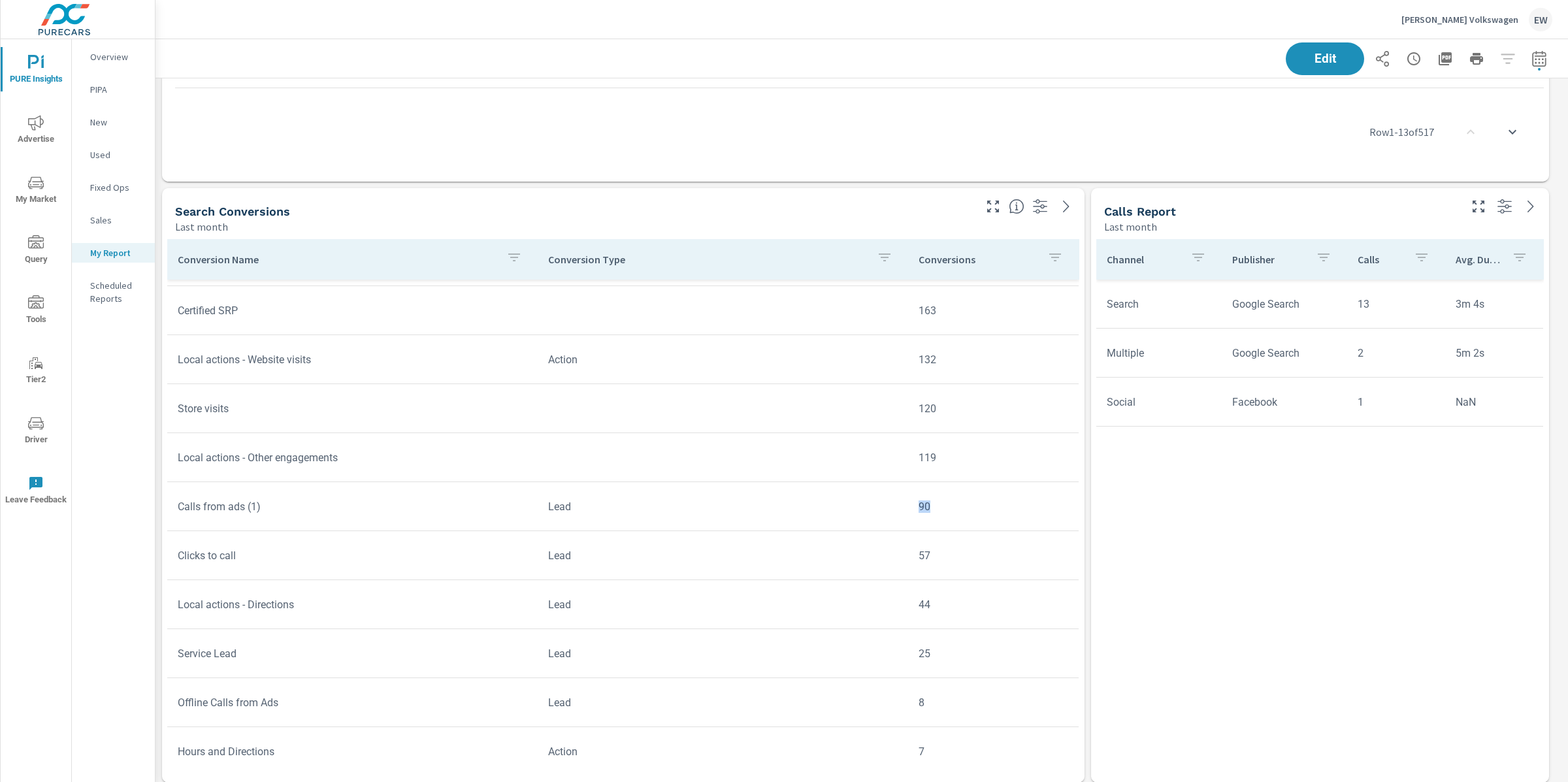
drag, startPoint x: 933, startPoint y: 510, endPoint x: 879, endPoint y: 514, distance: 54.1
click at [879, 514] on tr "Calls from ads (1) Lead 90" at bounding box center [622, 506] width 911 height 49
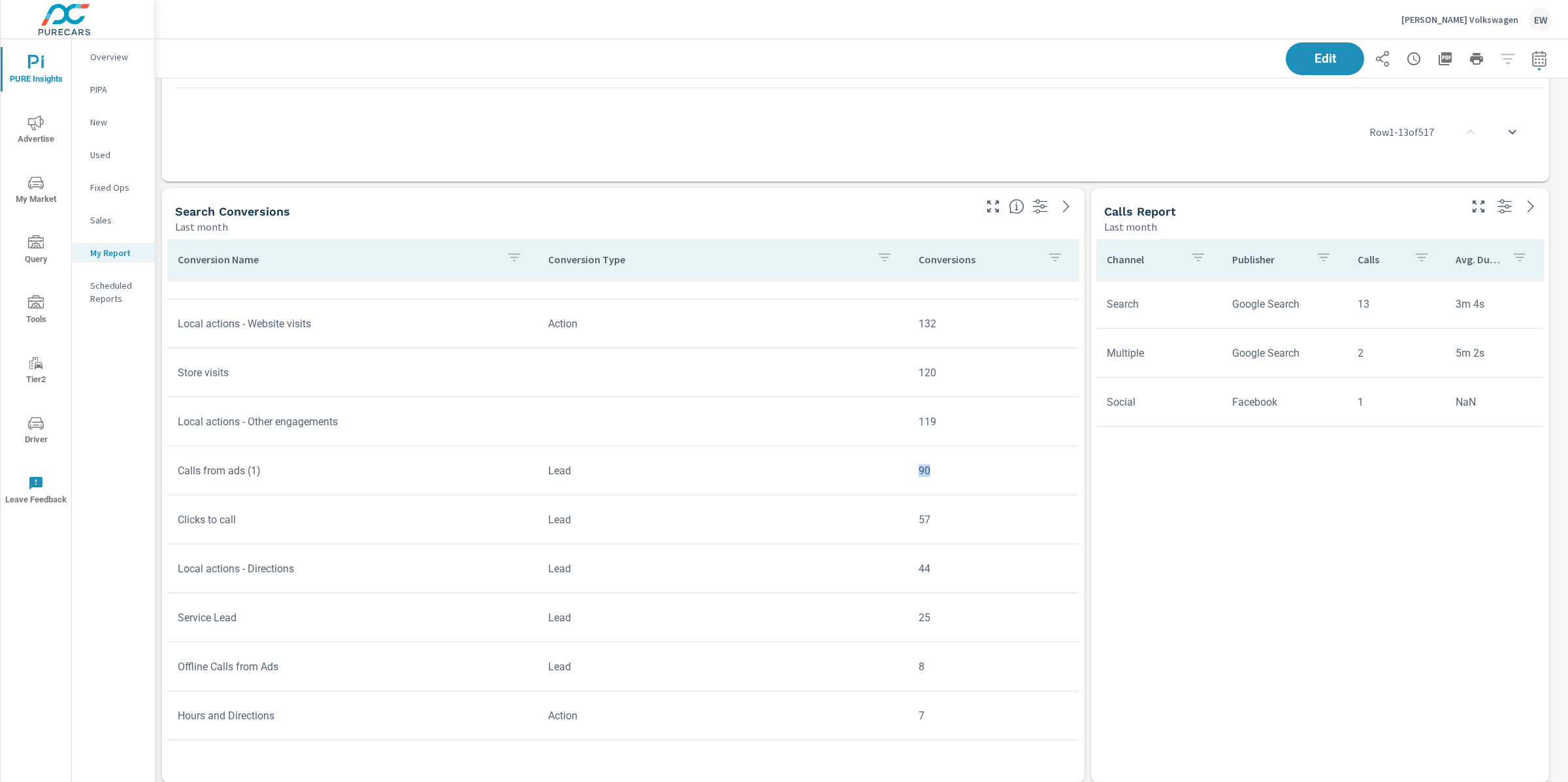
scroll to position [311, 0]
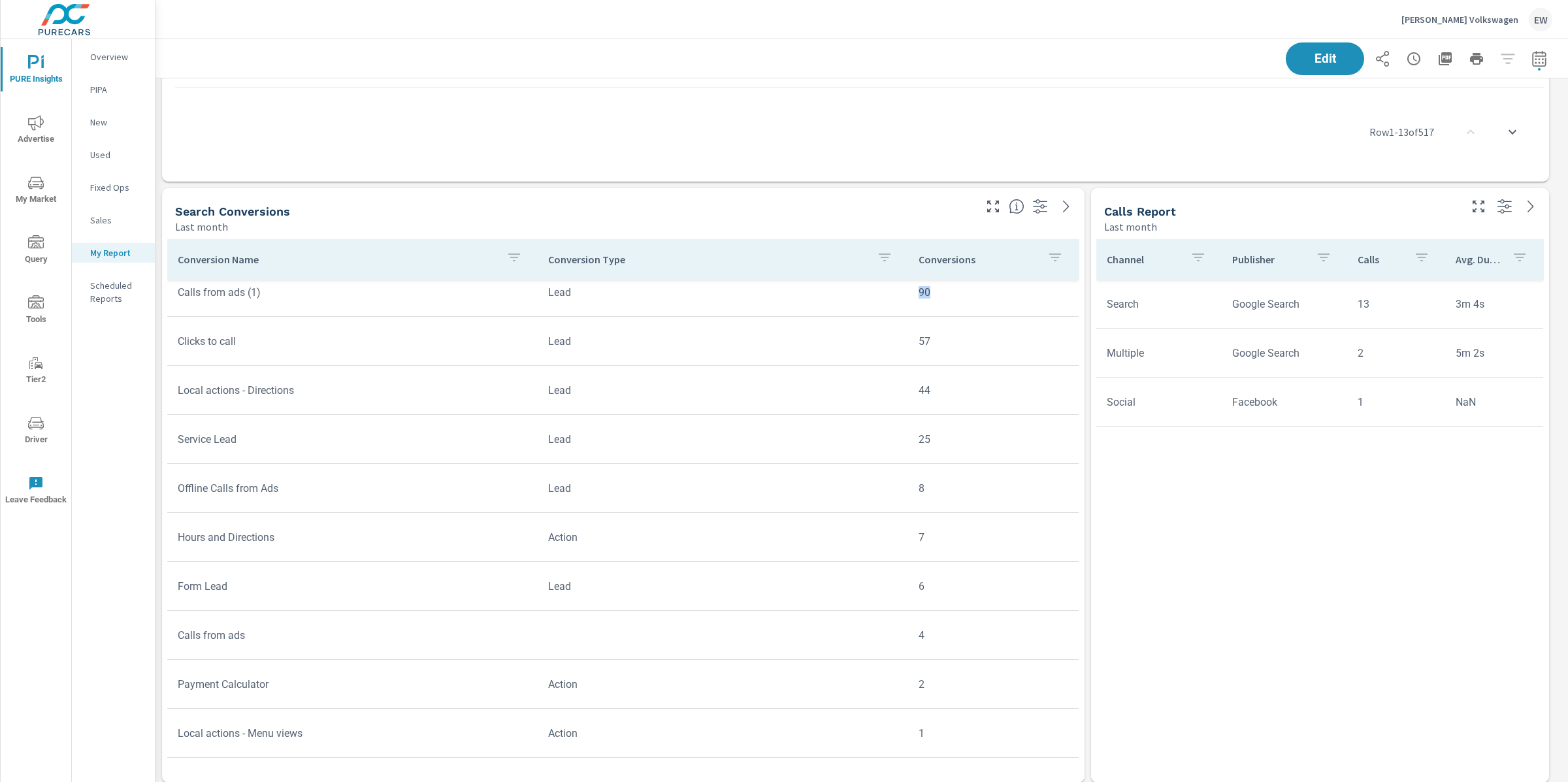
scroll to position [456, 0]
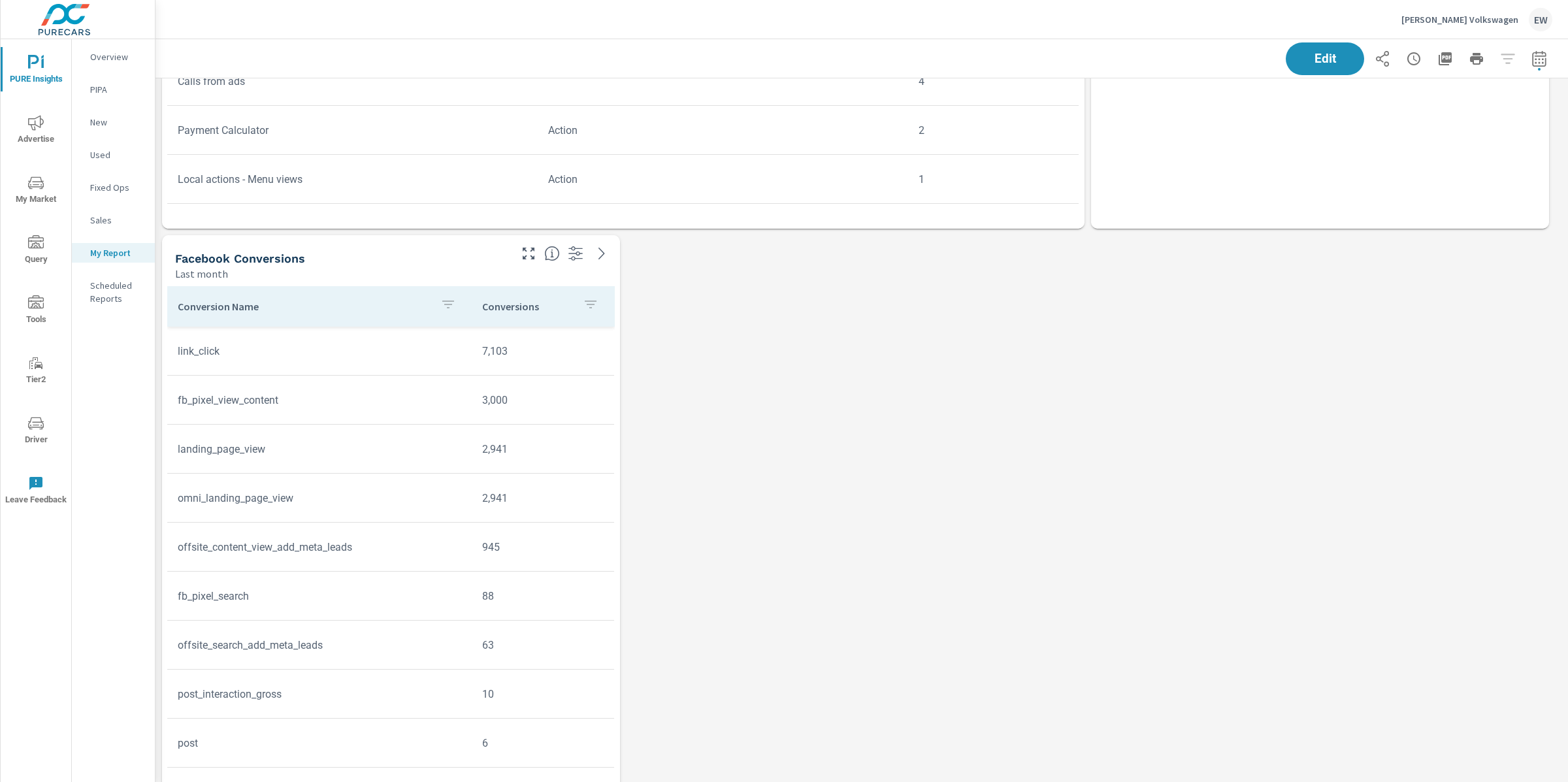
scroll to position [4111, 0]
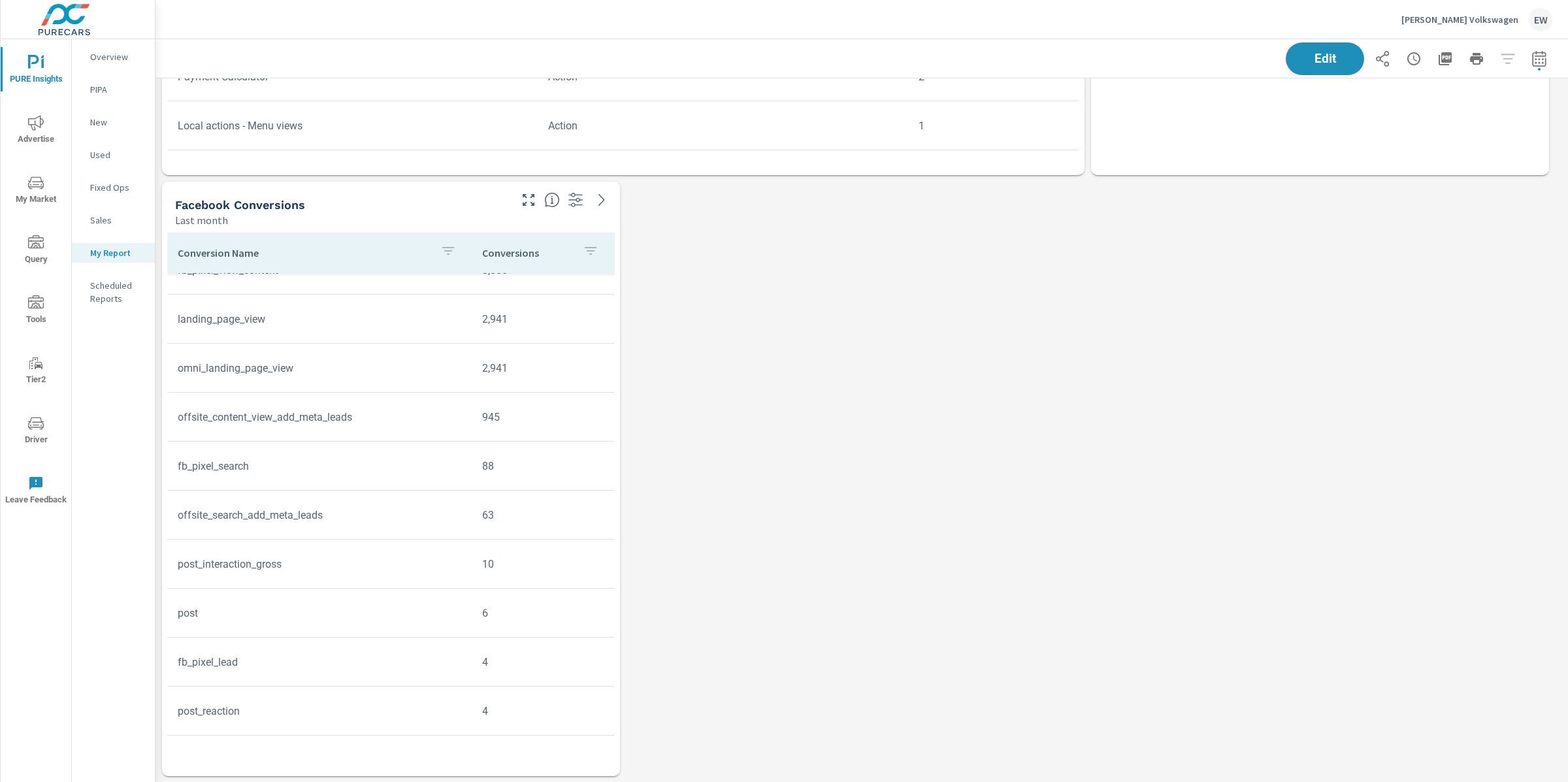
scroll to position [82, 0]
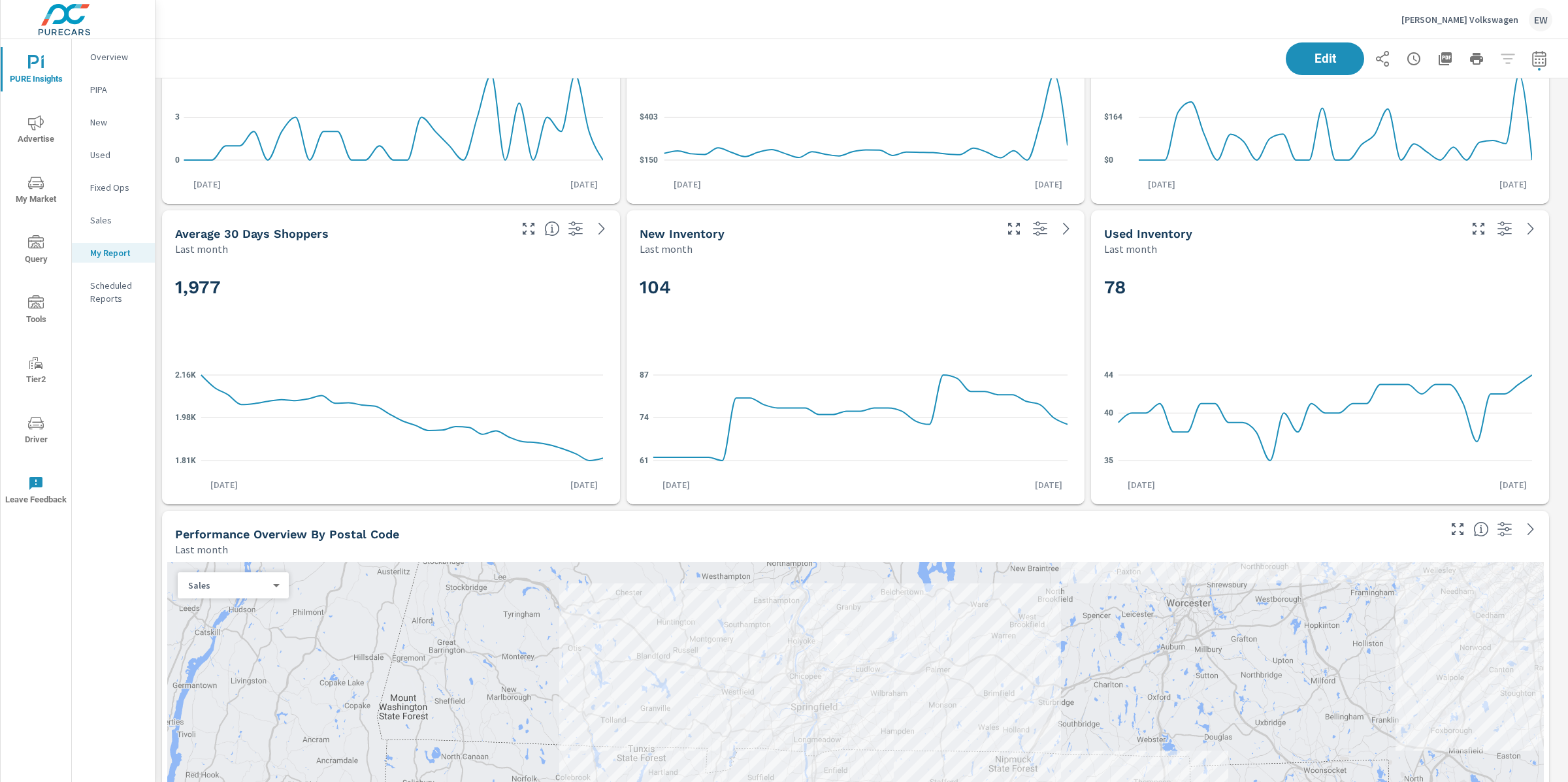
scroll to position [0, 0]
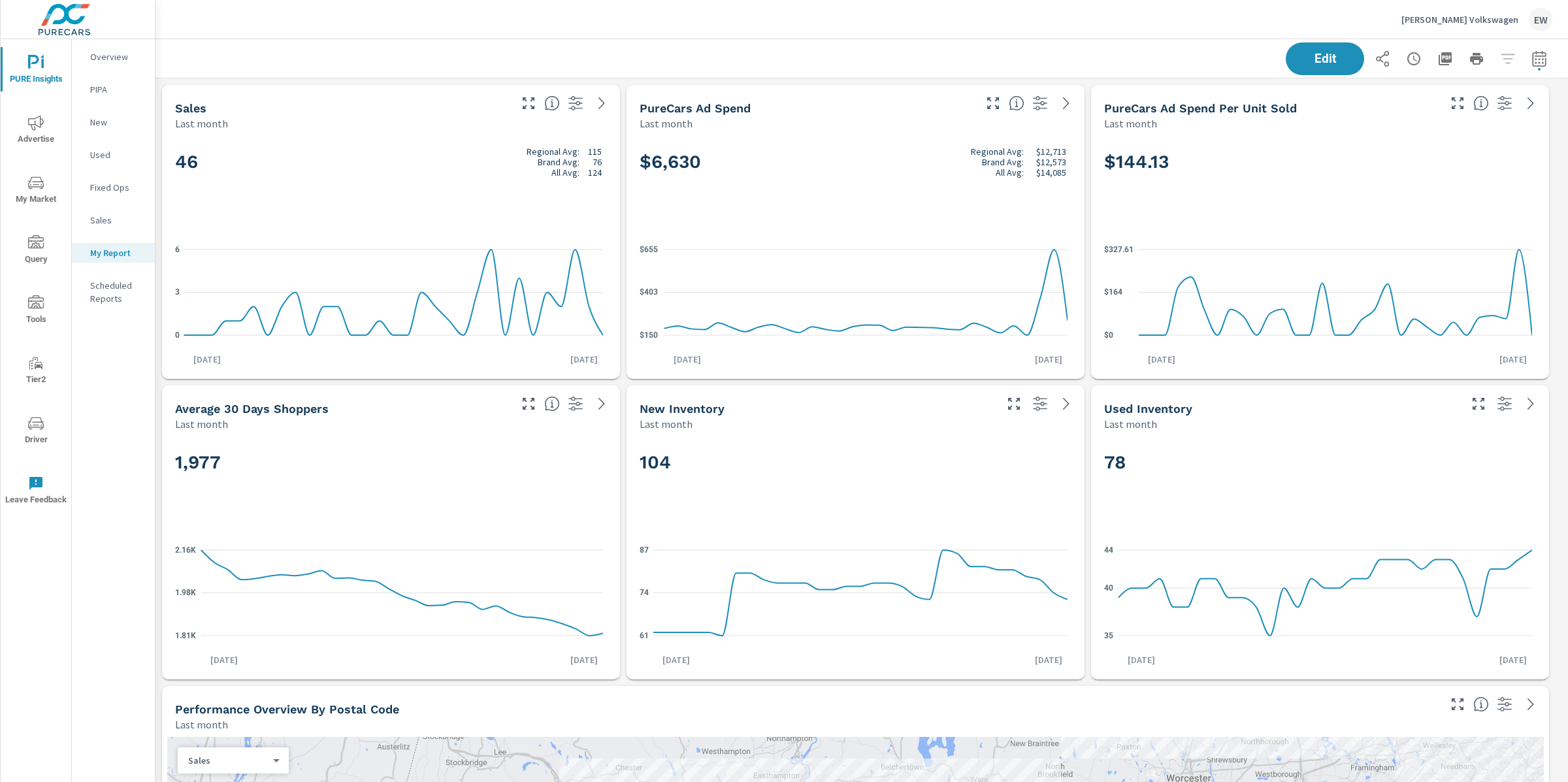
click at [816, 47] on div "Edit" at bounding box center [861, 58] width 1381 height 38
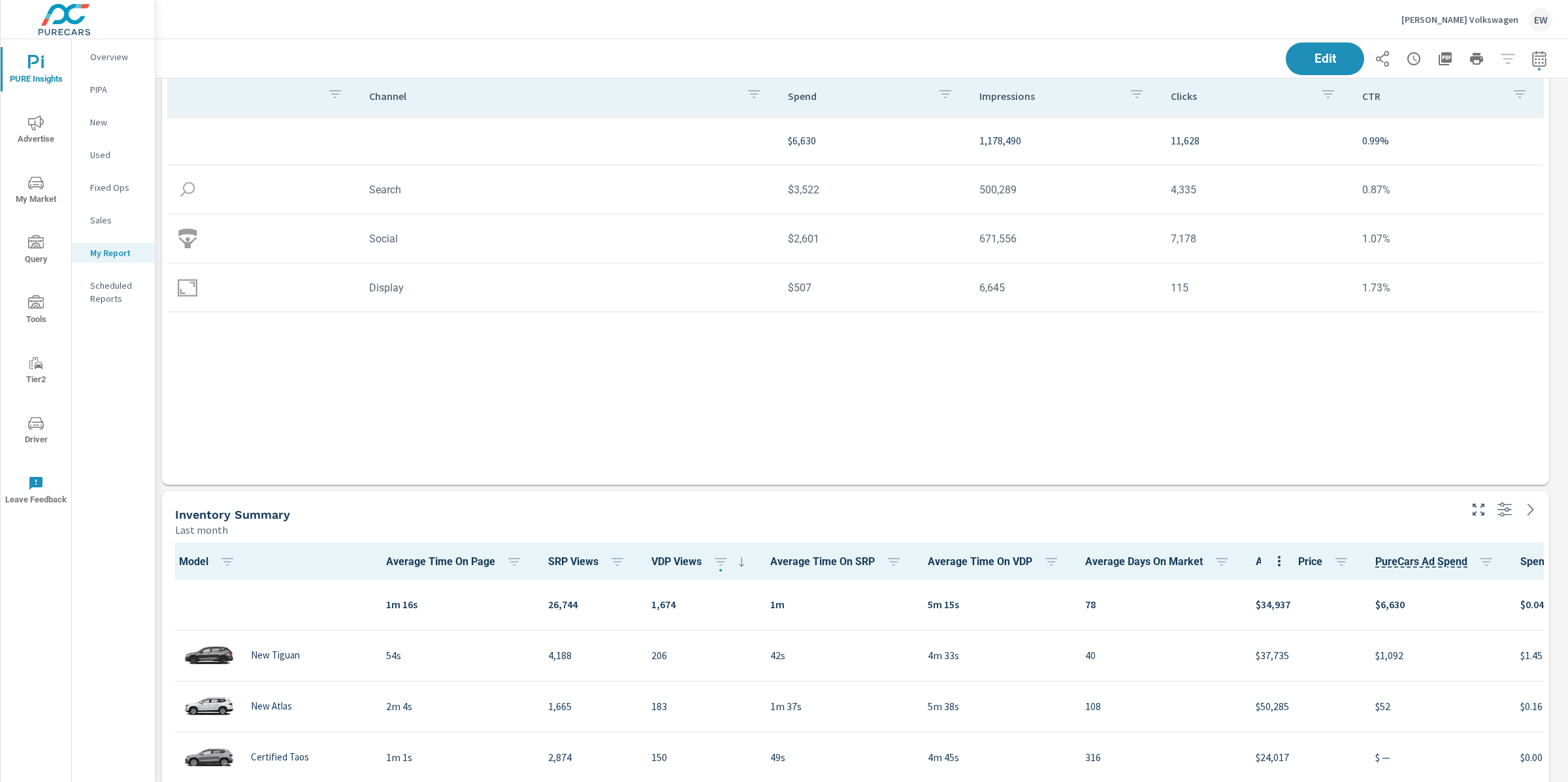
scroll to position [2300, 0]
click at [28, 118] on icon "nav menu" at bounding box center [36, 122] width 16 height 15
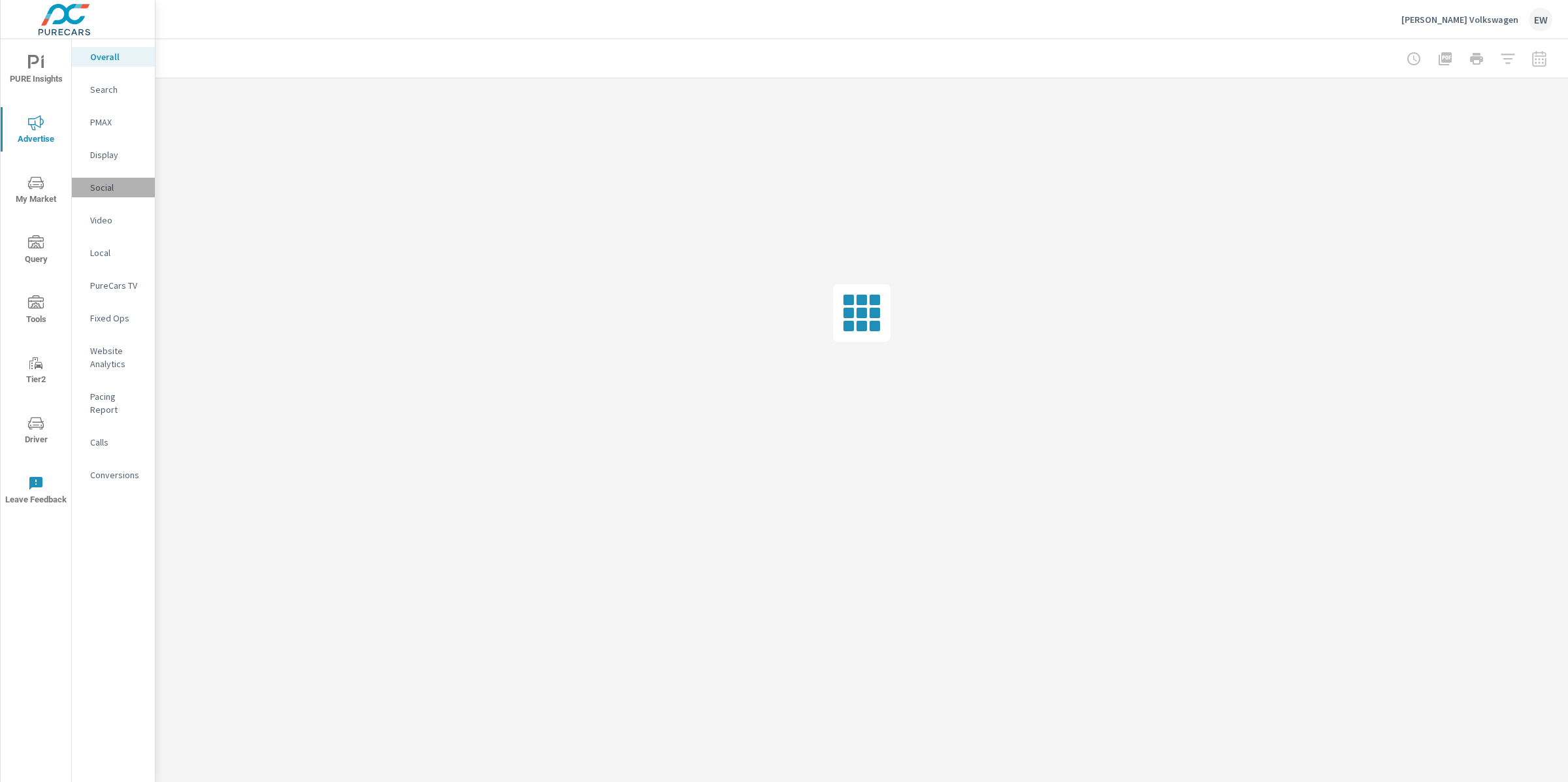
click at [112, 194] on p "Social" at bounding box center [117, 188] width 54 height 13
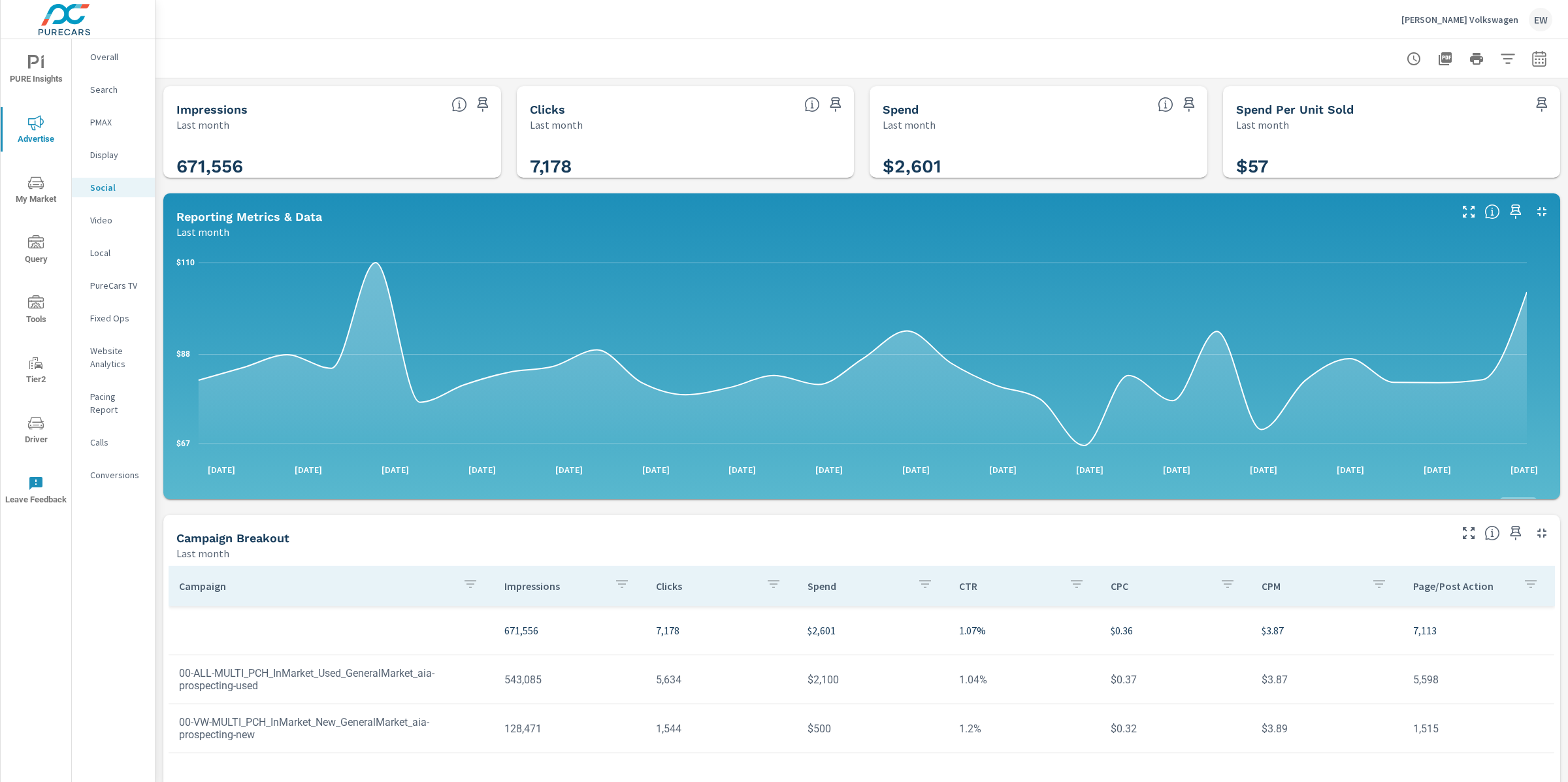
click at [156, 451] on div "Impressions Last month 671,556 Clicks Last month 7,178 Spend Last month $2,601 …" at bounding box center [862, 506] width 1413 height 857
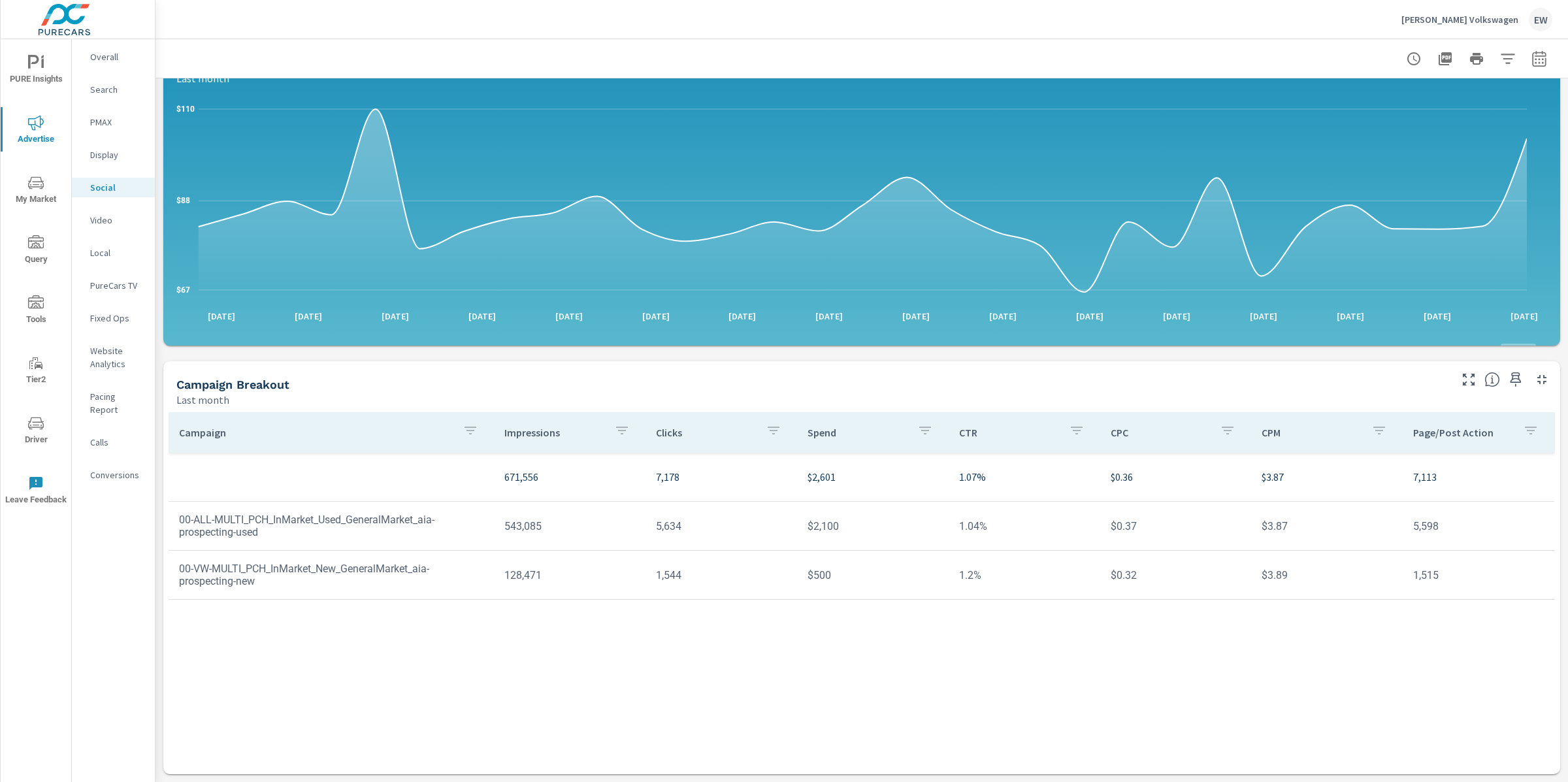
scroll to position [367, 0]
click at [193, 514] on div "Campaign Impressions Clicks Spend CTR CPC CPM Page/Post Action 671,556 7,178 $2…" at bounding box center [862, 632] width 1387 height 440
click at [29, 71] on span "PURE Insights" at bounding box center [36, 71] width 63 height 32
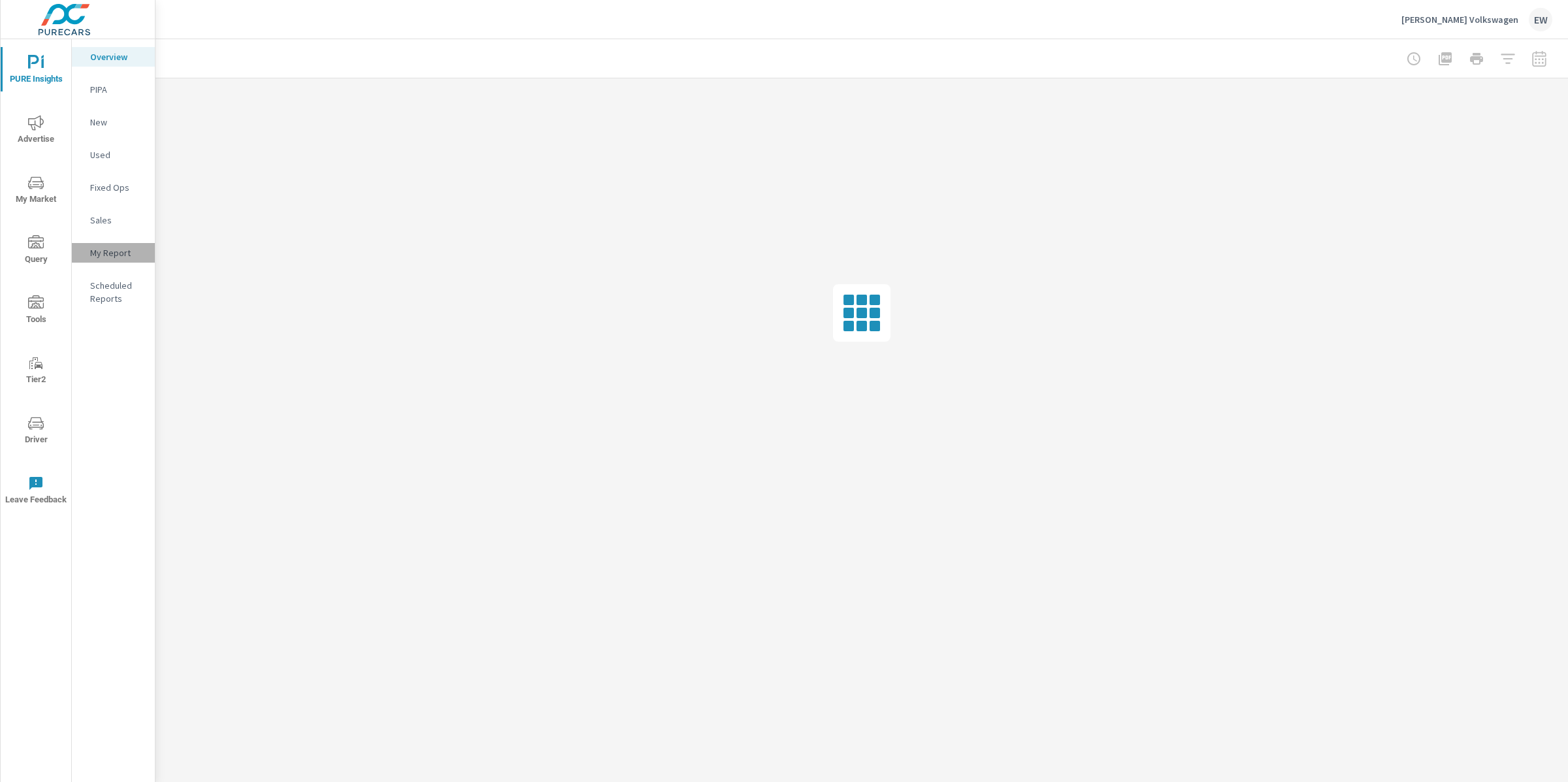
click at [111, 260] on p "My Report" at bounding box center [117, 252] width 54 height 13
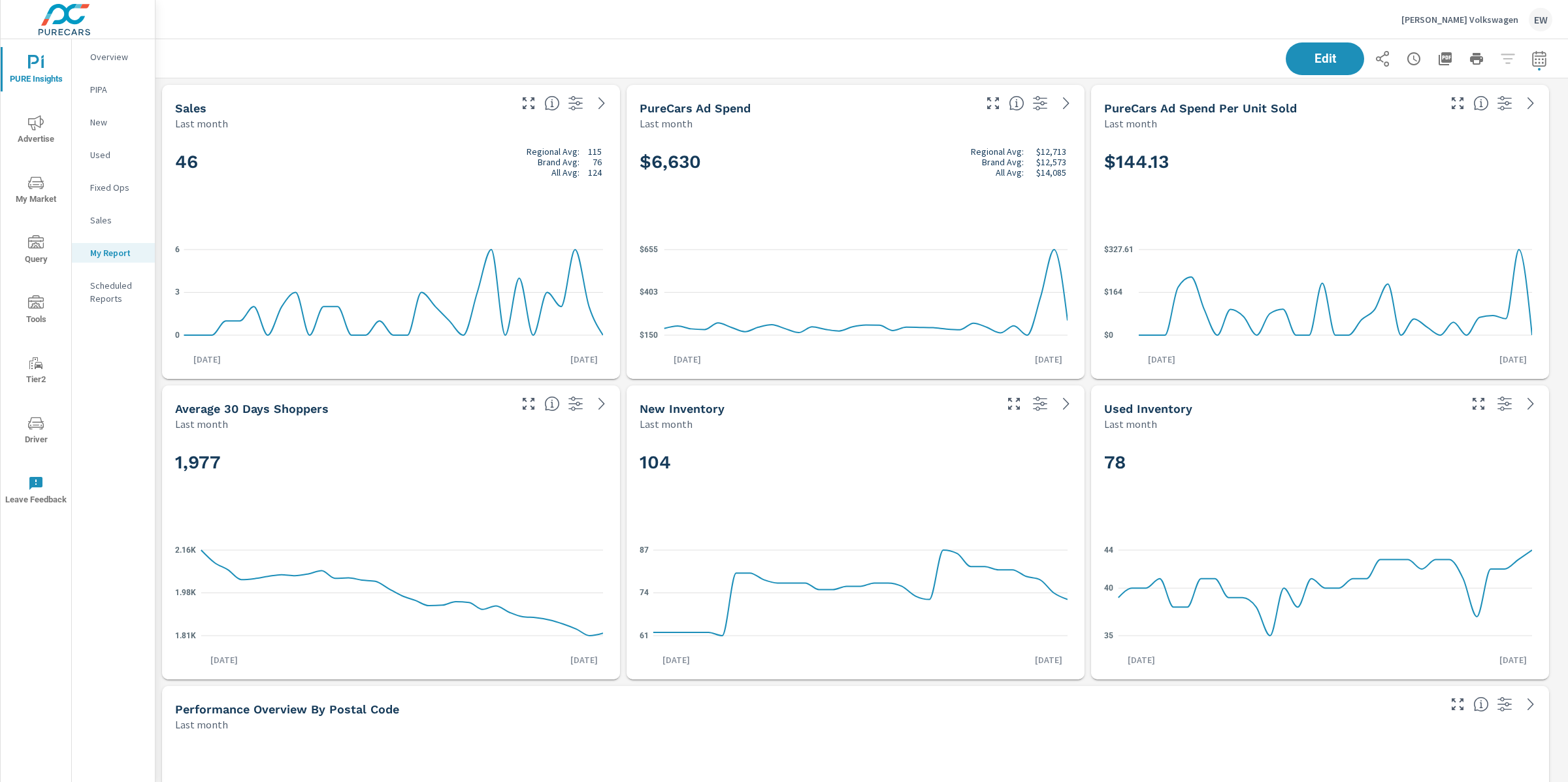
scroll to position [1, 0]
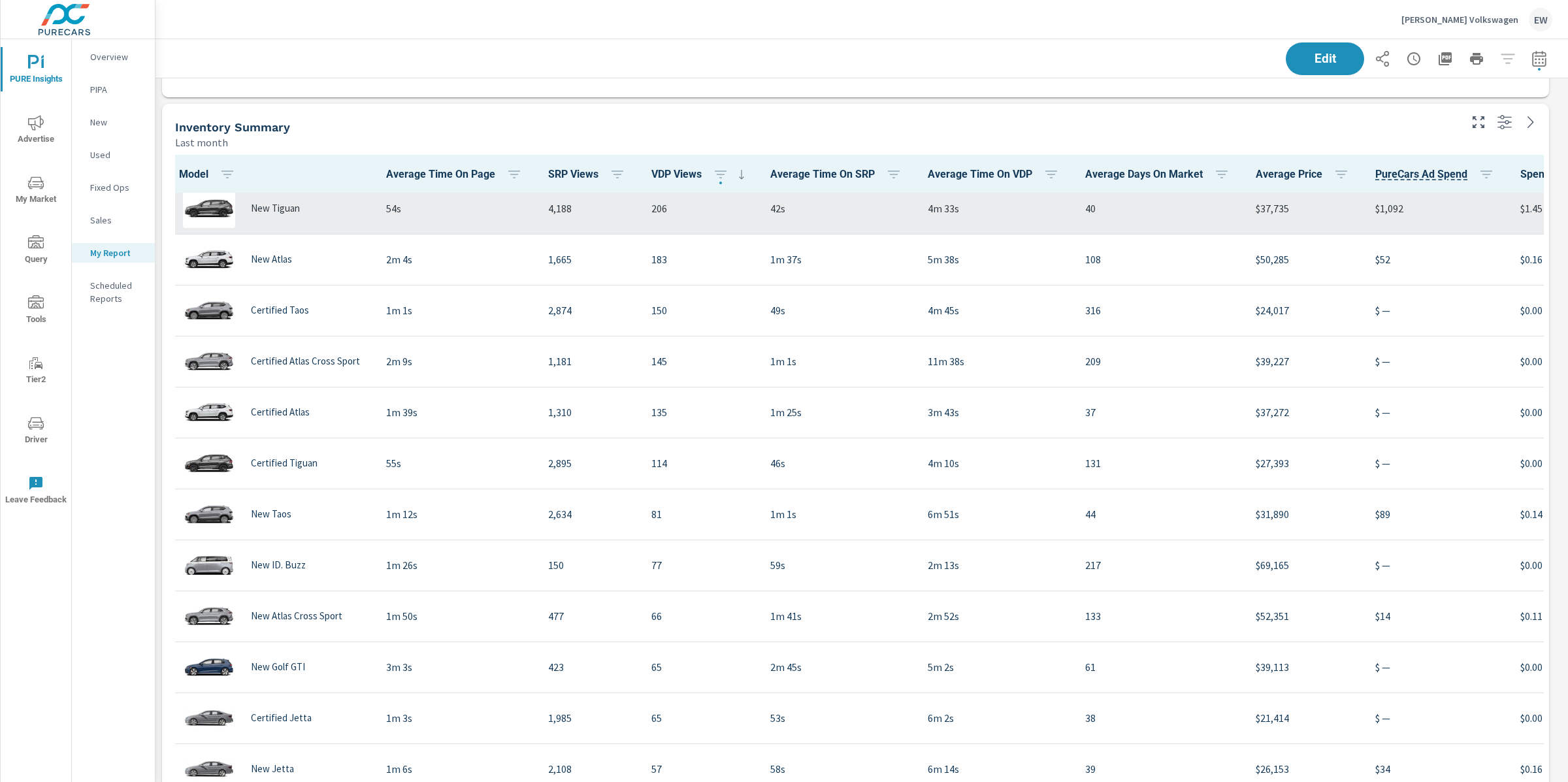
scroll to position [63, 0]
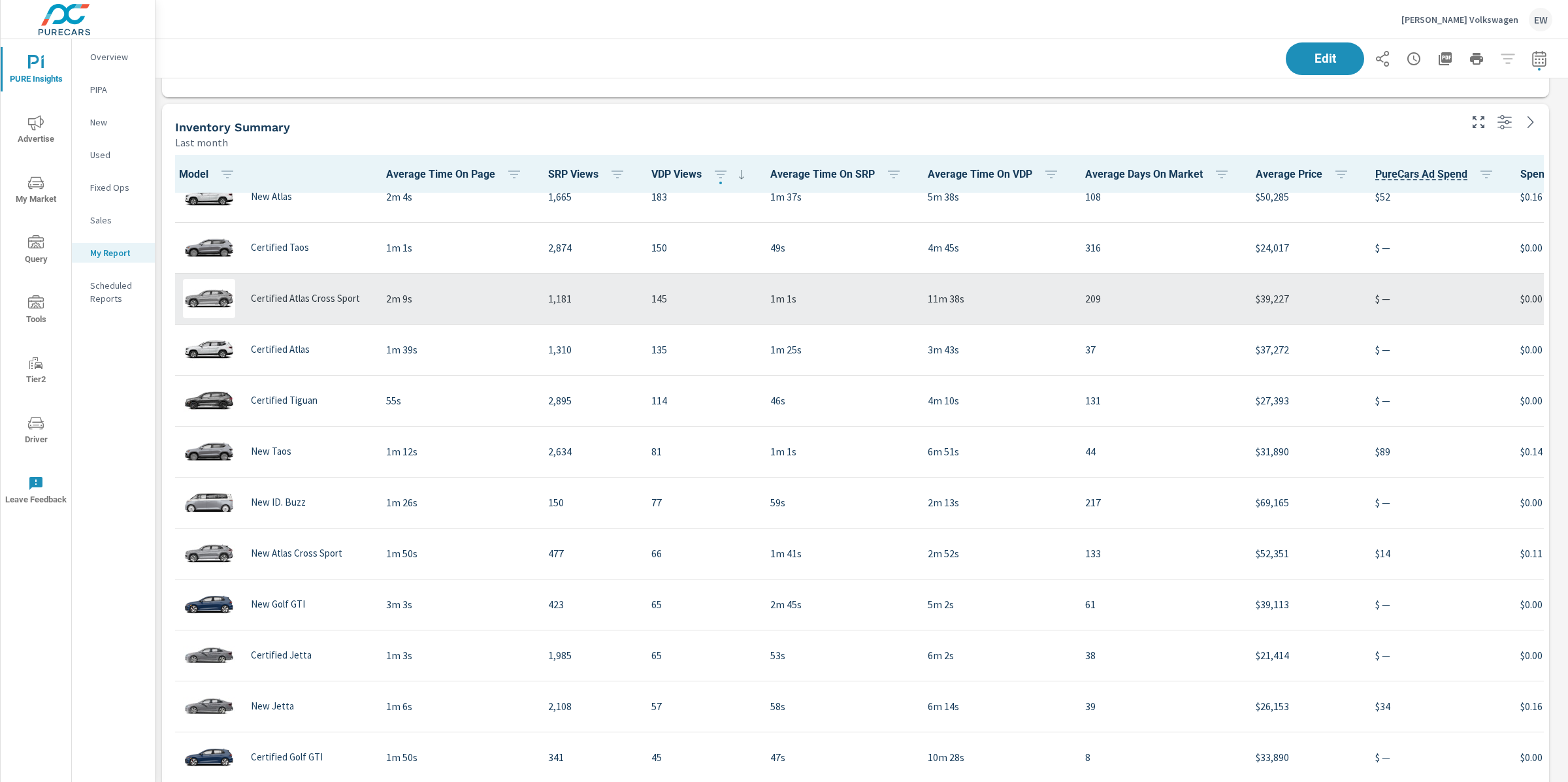
scroll to position [144, 0]
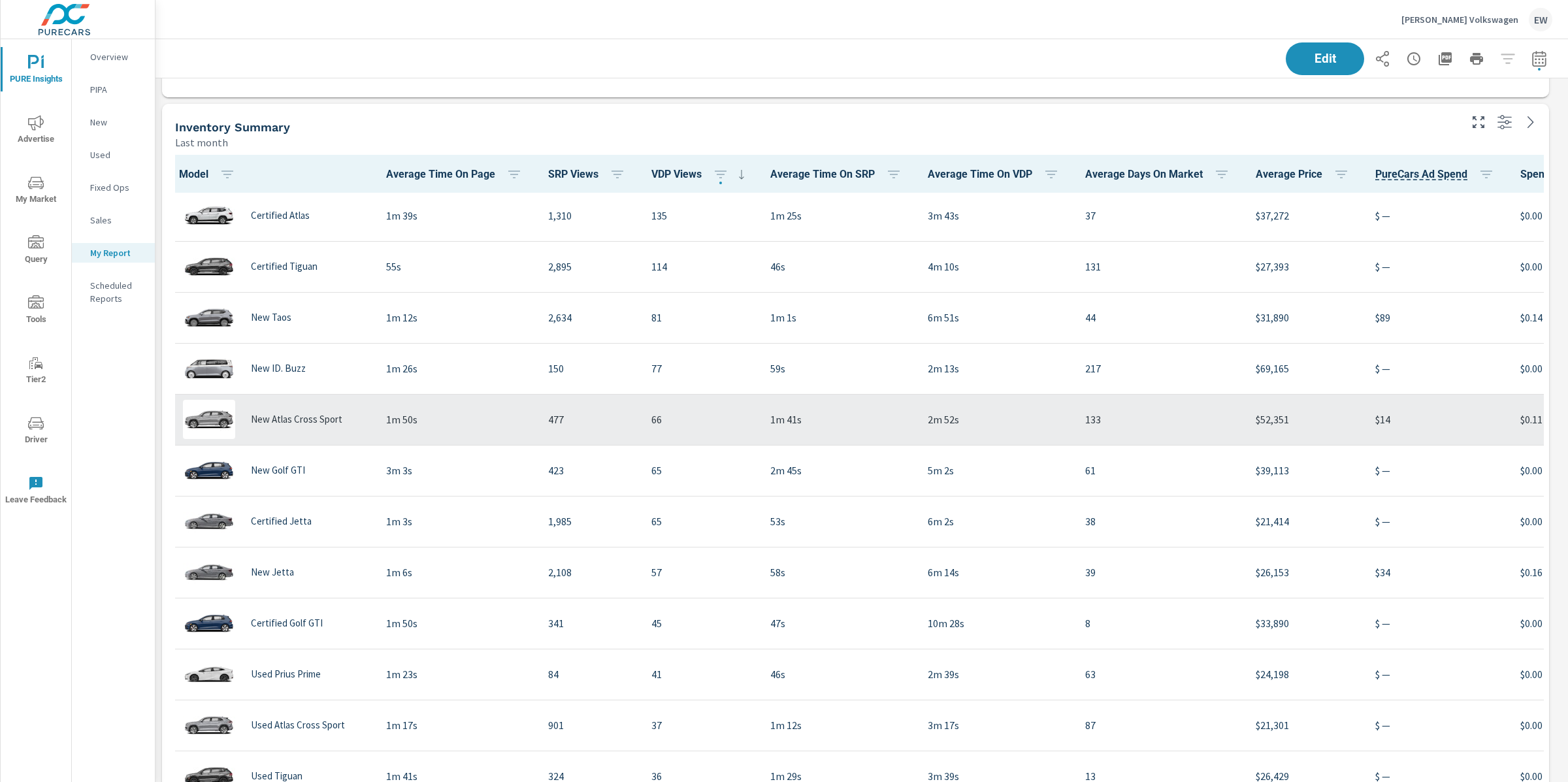
scroll to position [275, 0]
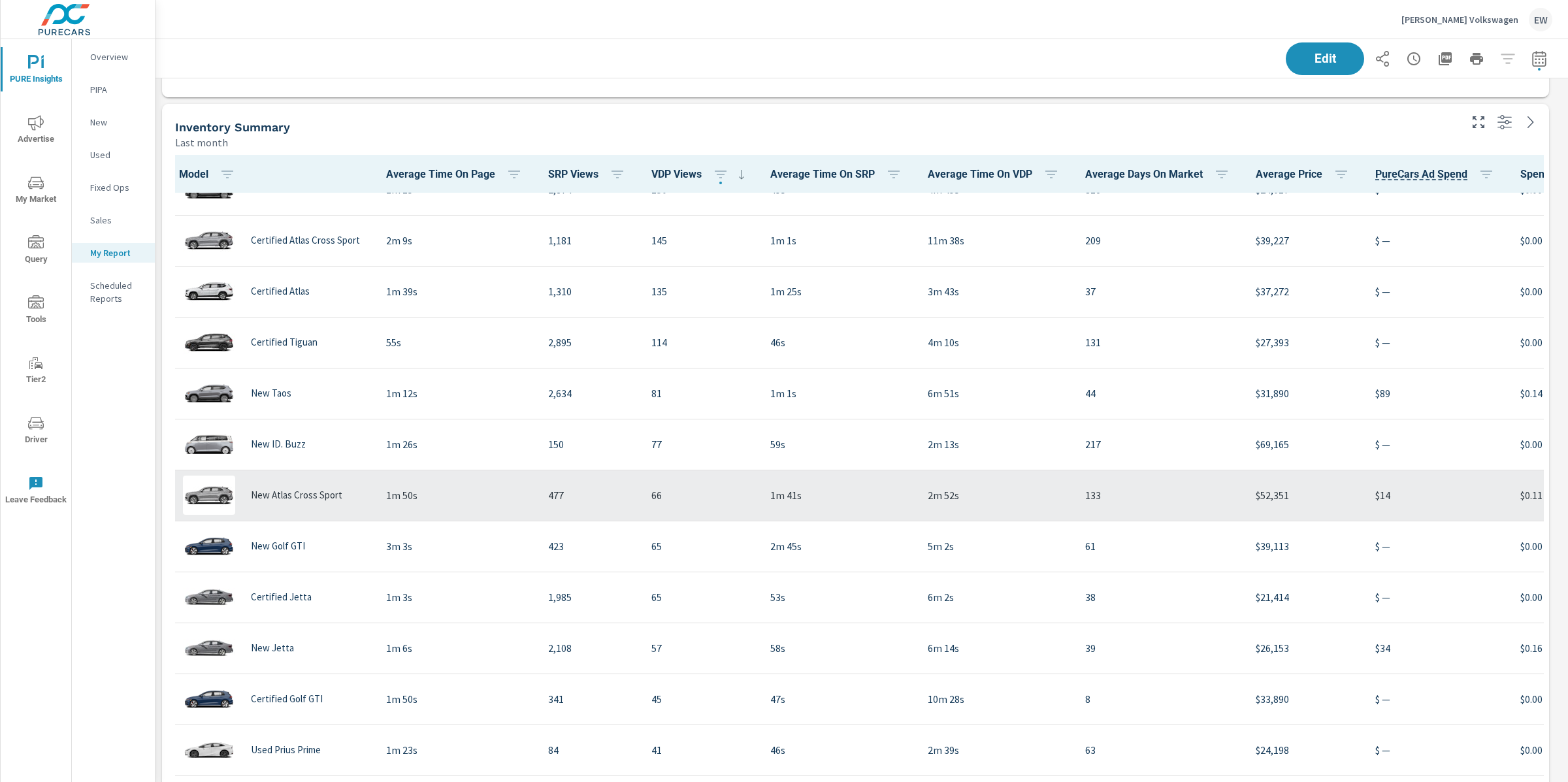
scroll to position [5, 0]
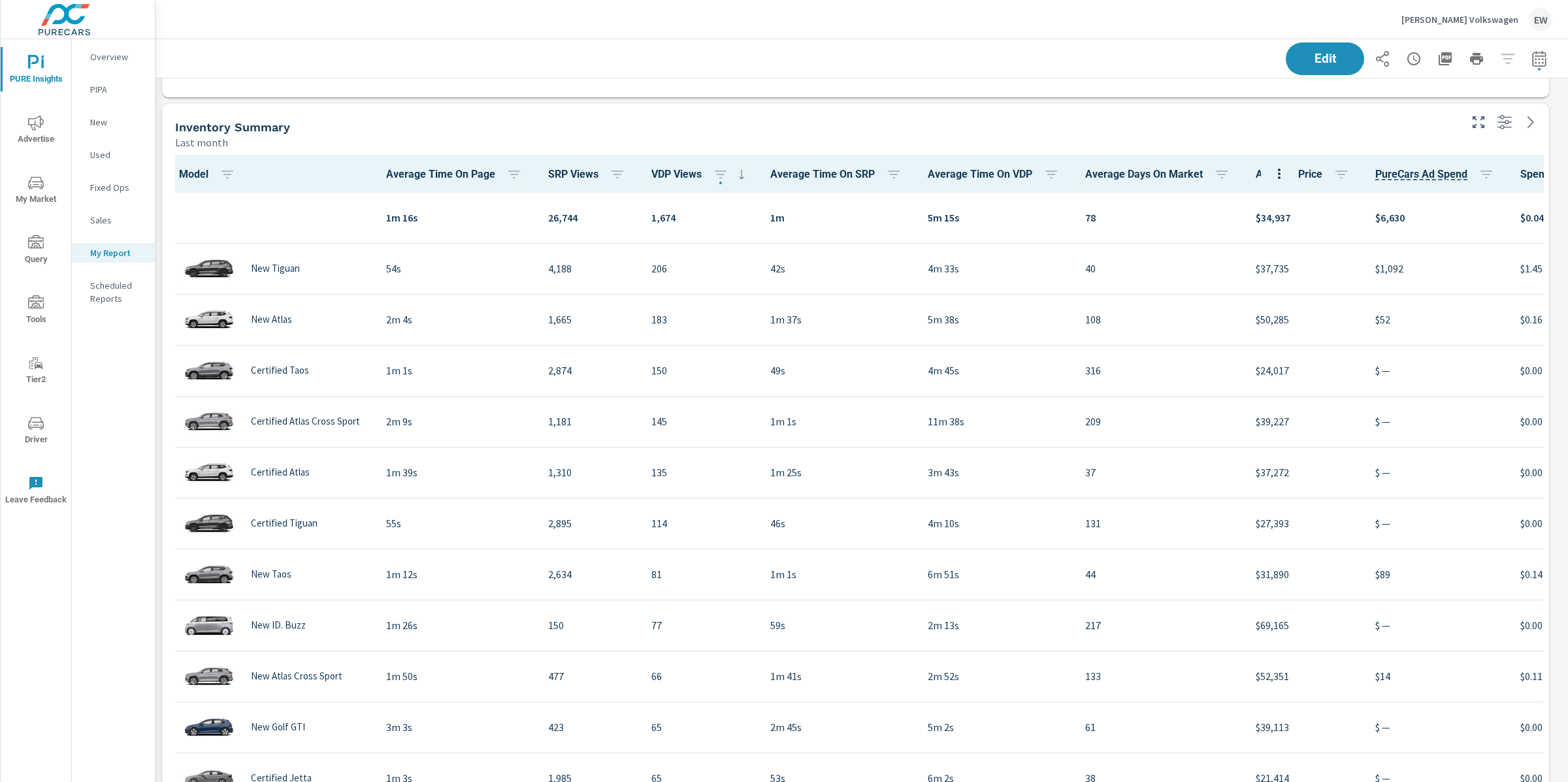
click at [935, 48] on div "Edit" at bounding box center [861, 58] width 1381 height 38
click at [103, 62] on p "Overview" at bounding box center [117, 57] width 54 height 13
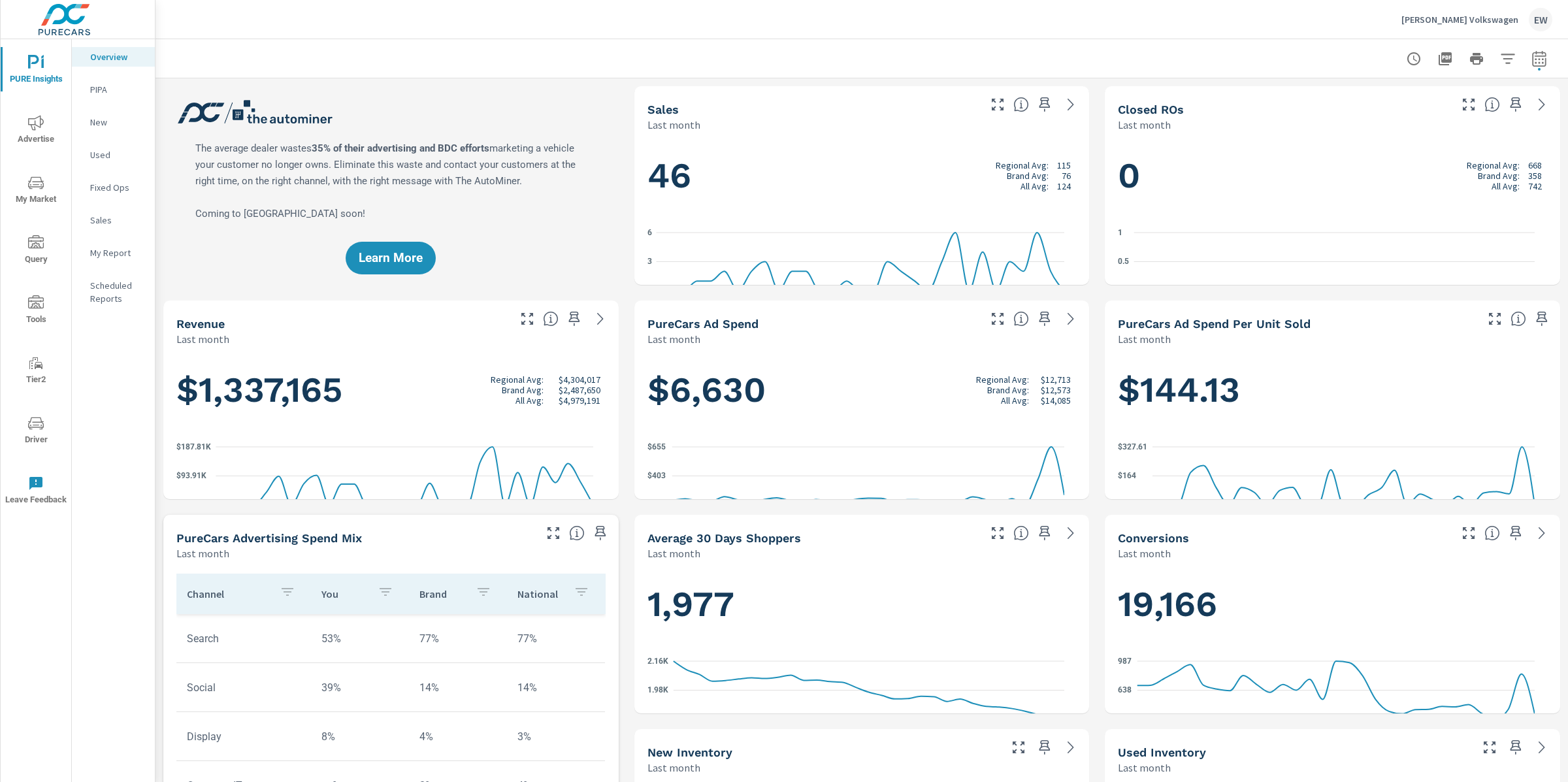
scroll to position [1, 0]
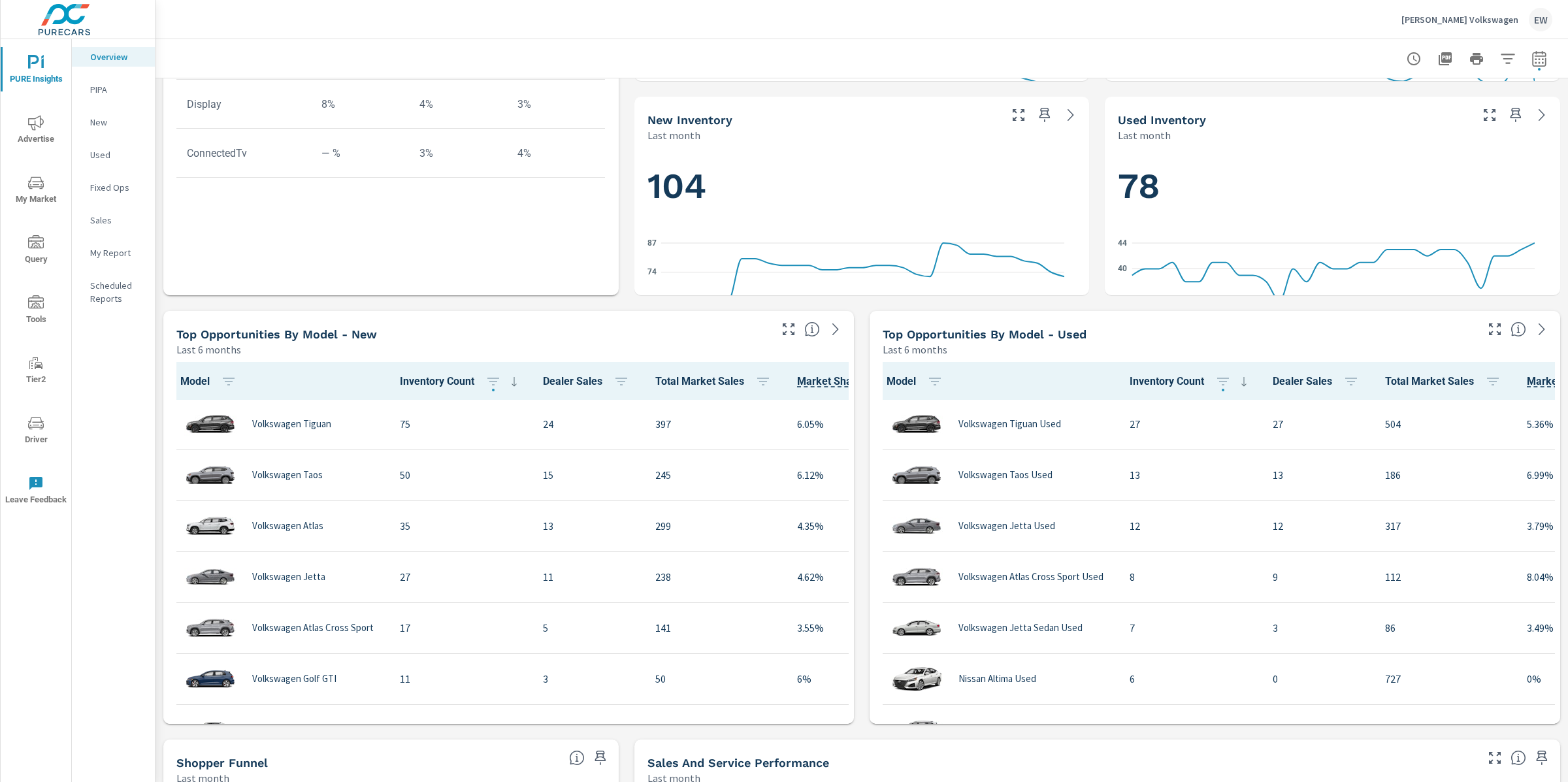
scroll to position [685, 0]
